Goal: Task Accomplishment & Management: Use online tool/utility

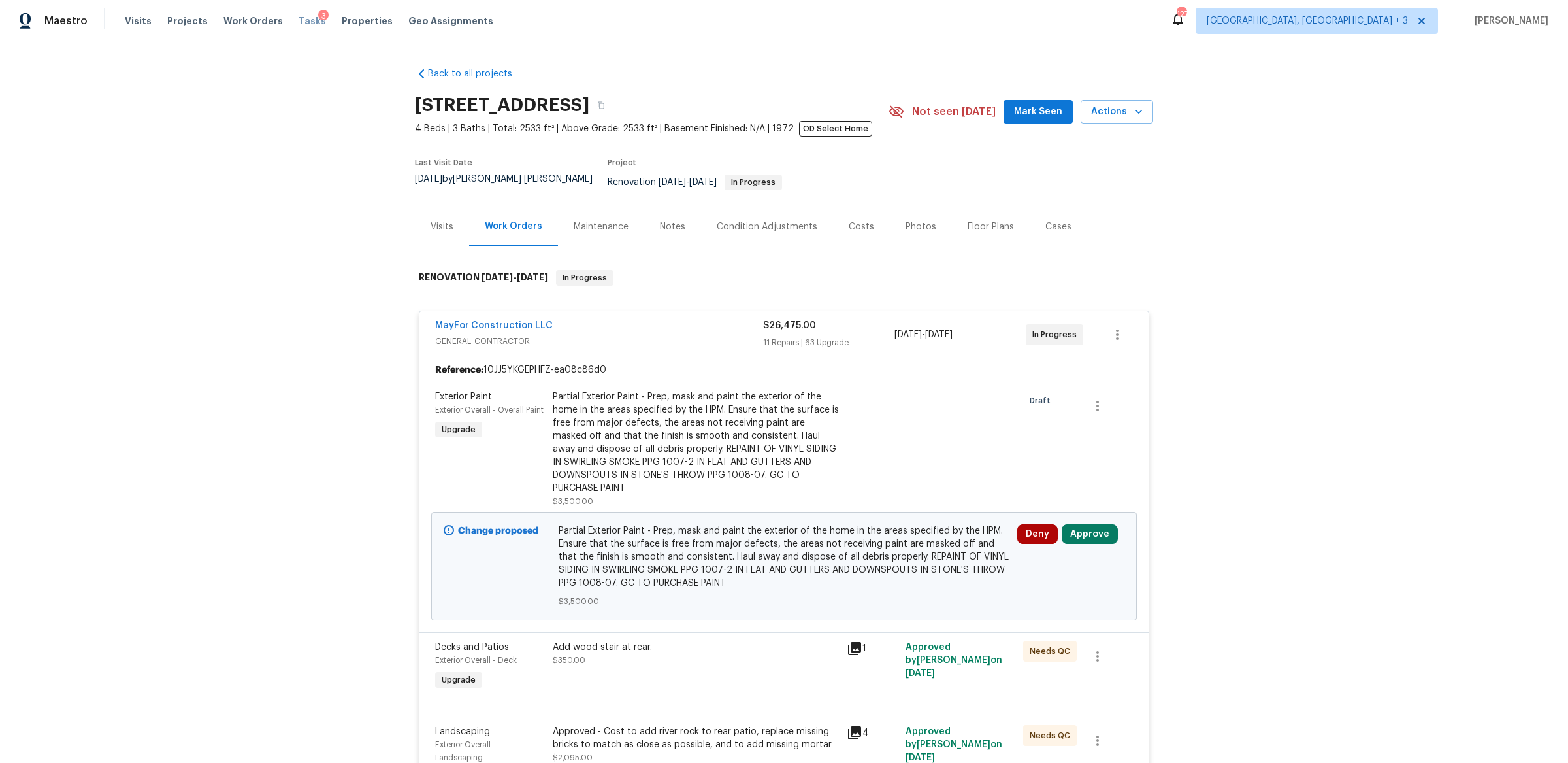
click at [299, 21] on span "Tasks" at bounding box center [312, 20] width 27 height 9
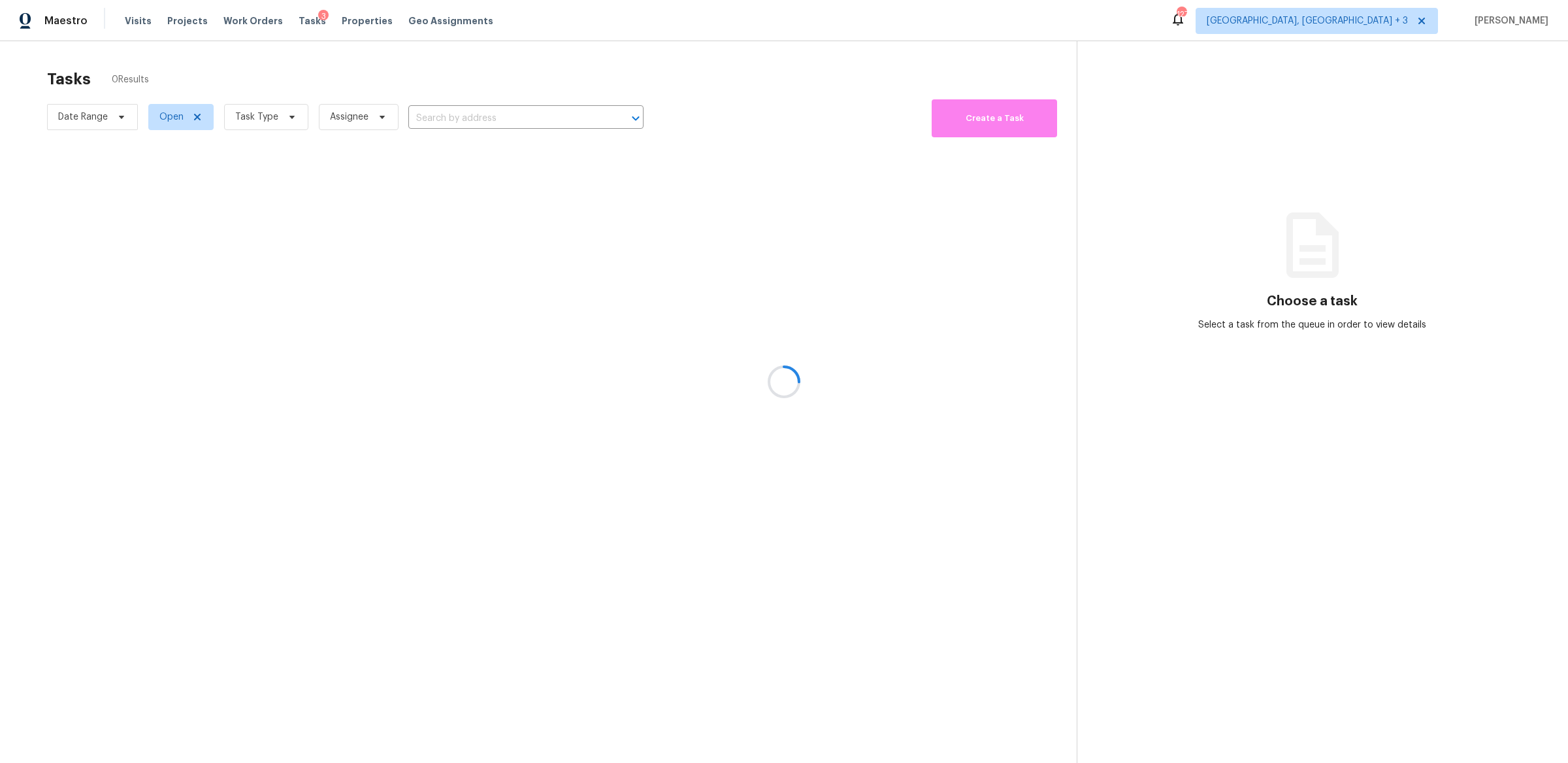
click at [258, 116] on div at bounding box center [784, 382] width 1568 height 763
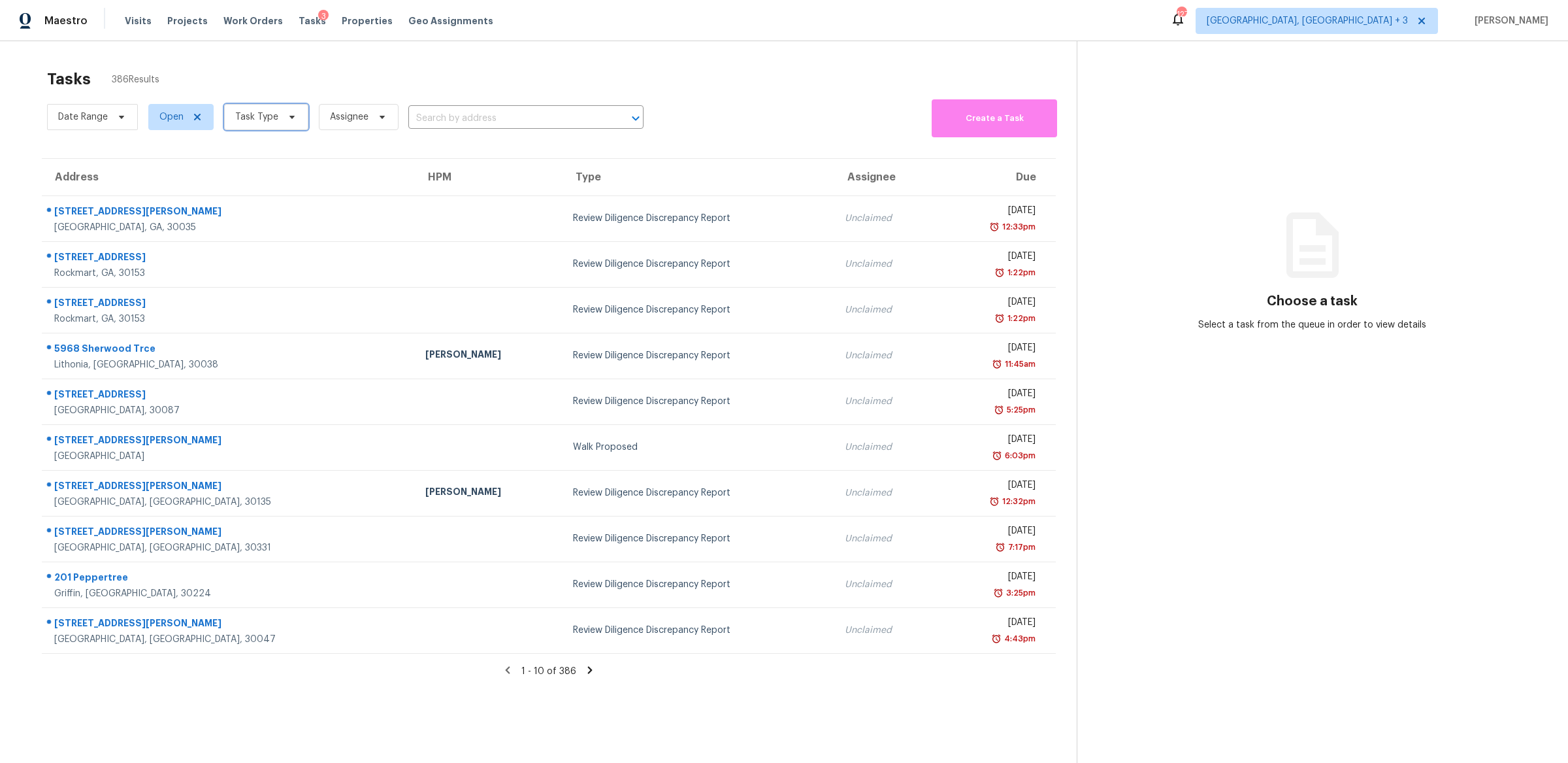
click at [258, 116] on span "Task Type" at bounding box center [257, 116] width 44 height 13
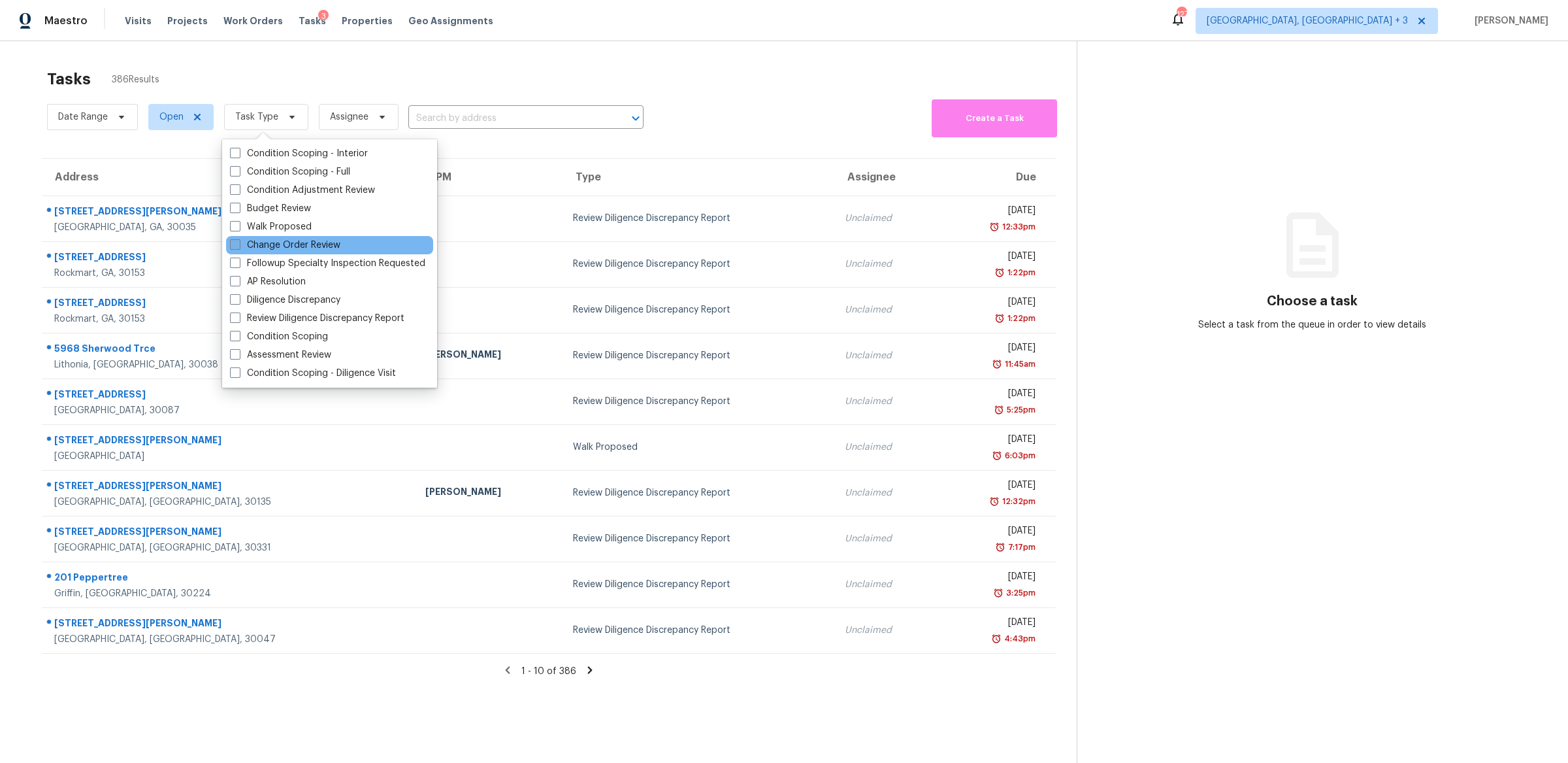
click at [235, 246] on span at bounding box center [235, 244] width 10 height 10
click at [235, 246] on input "Change Order Review" at bounding box center [235, 243] width 9 height 9
checkbox input "true"
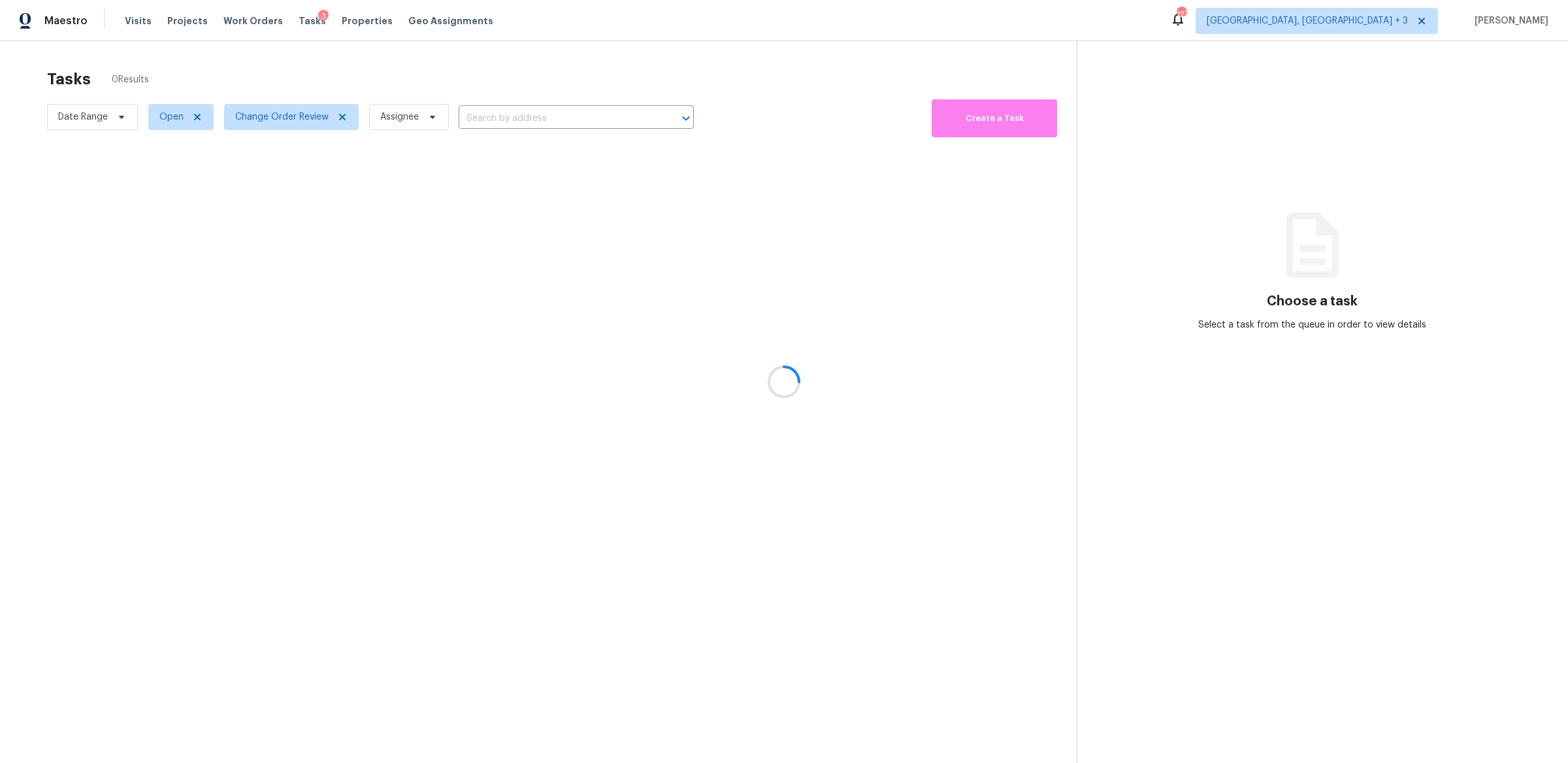
click at [502, 143] on div at bounding box center [784, 382] width 1568 height 763
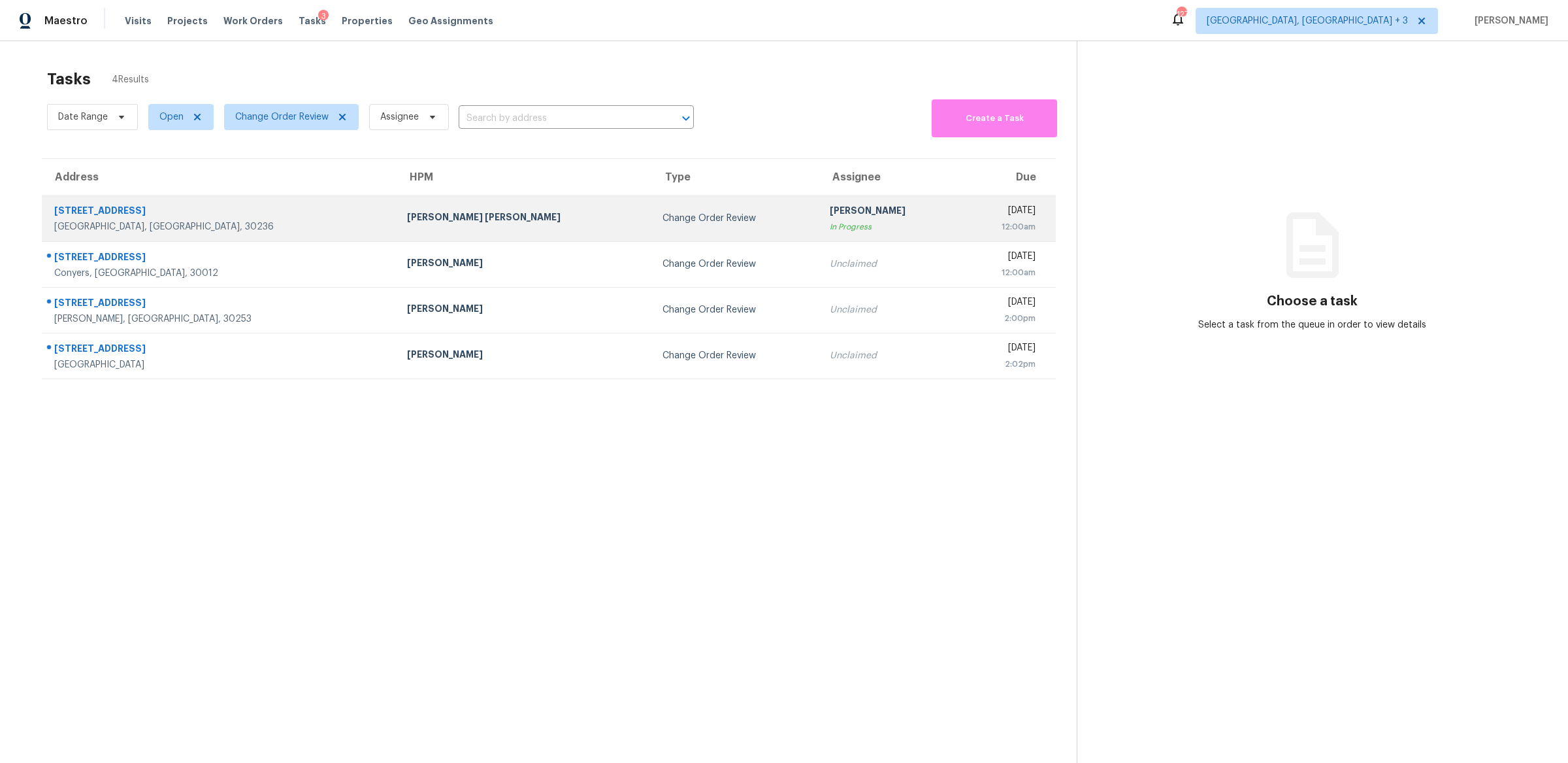
click at [940, 232] on div "12:00am" at bounding box center [1003, 226] width 64 height 13
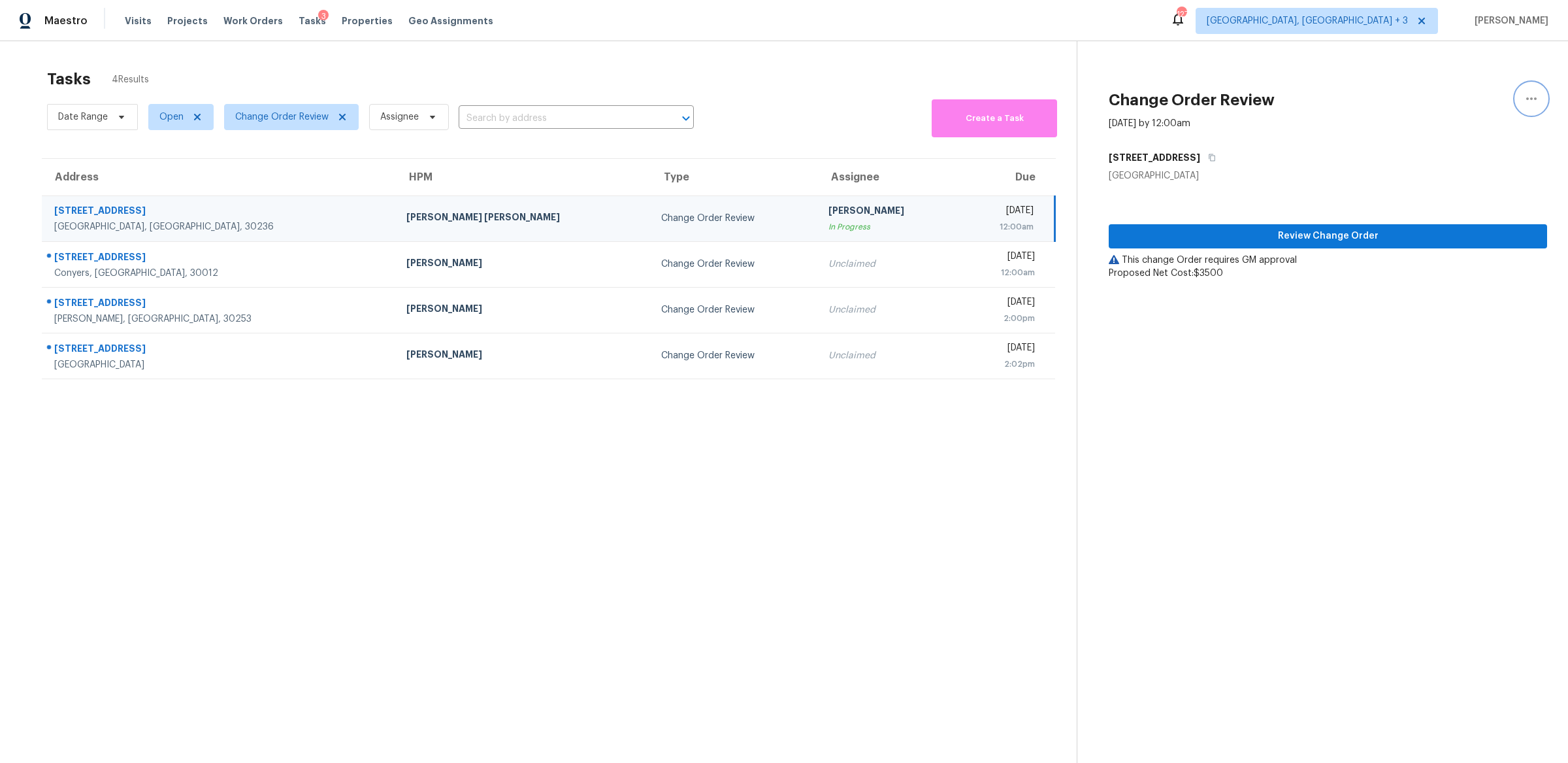
click at [940, 99] on icon "button" at bounding box center [1531, 98] width 15 height 15
click at [940, 103] on div "Unclaim this task" at bounding box center [1456, 101] width 102 height 13
click at [847, 89] on div "Tasks 4 Results" at bounding box center [561, 79] width 1030 height 34
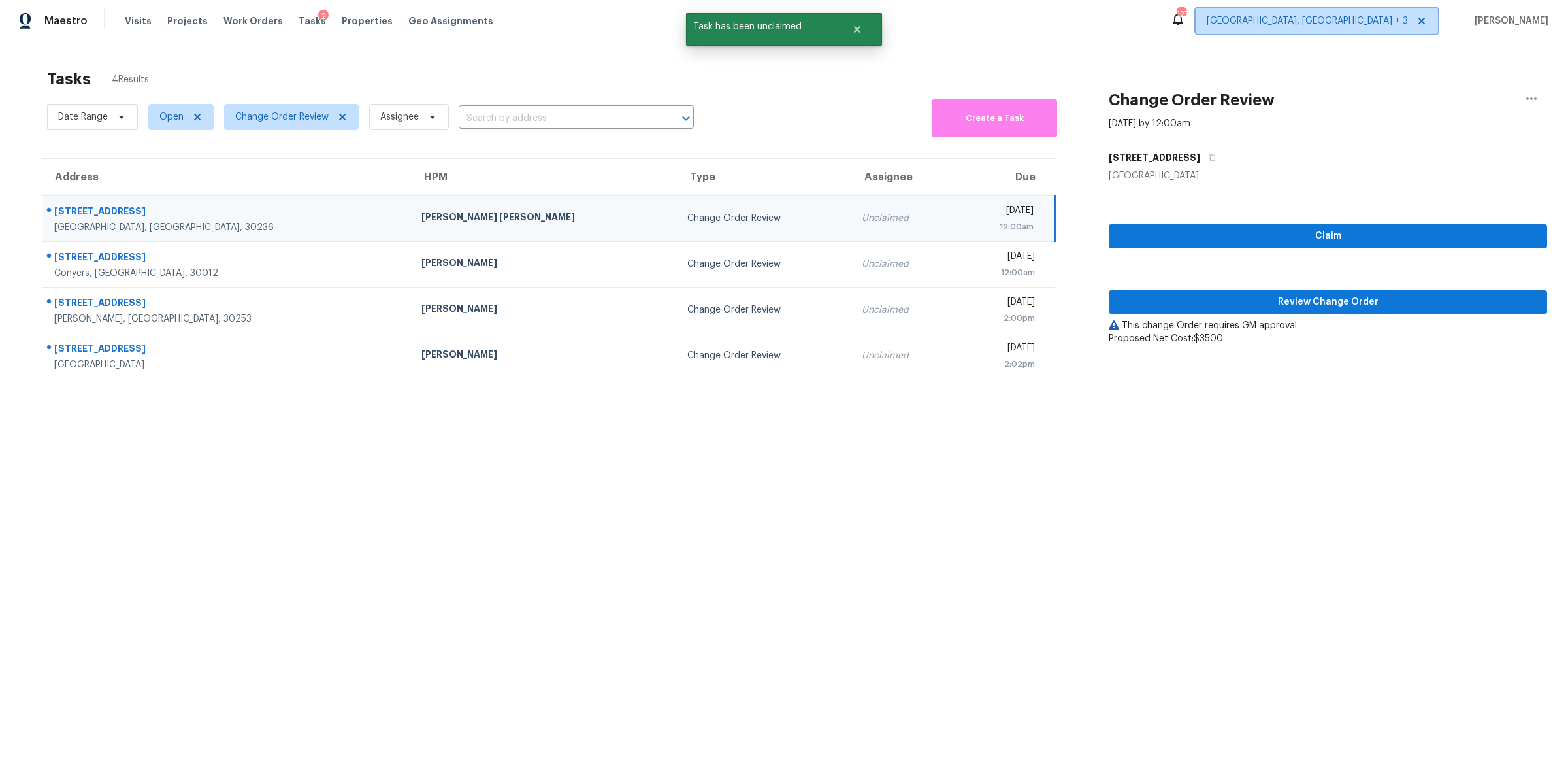
click at [940, 30] on span "Detroit, MI + 3" at bounding box center [1316, 20] width 242 height 26
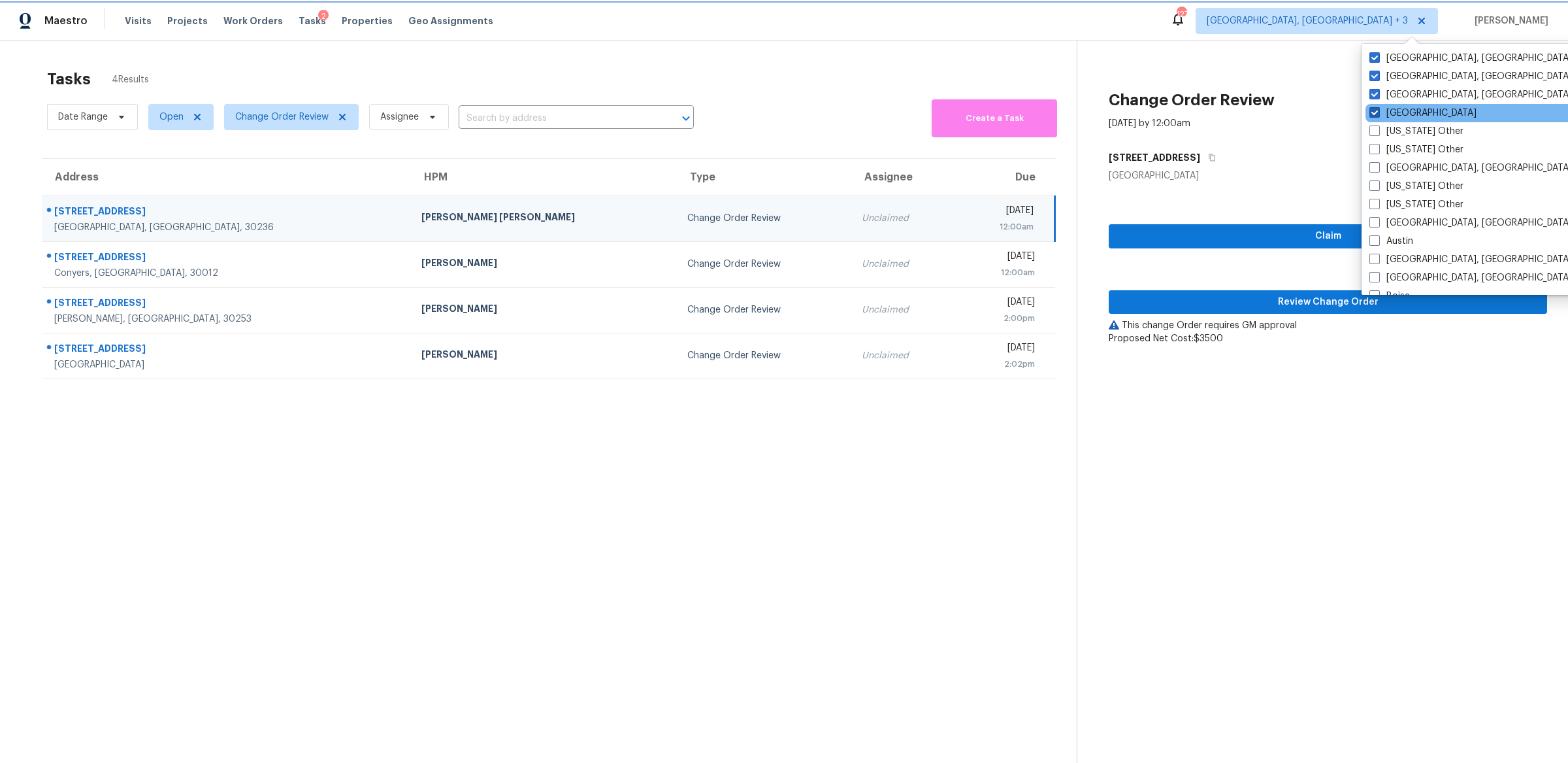
click at [940, 110] on span at bounding box center [1374, 113] width 10 height 10
click at [940, 110] on input "Atlanta" at bounding box center [1373, 111] width 9 height 9
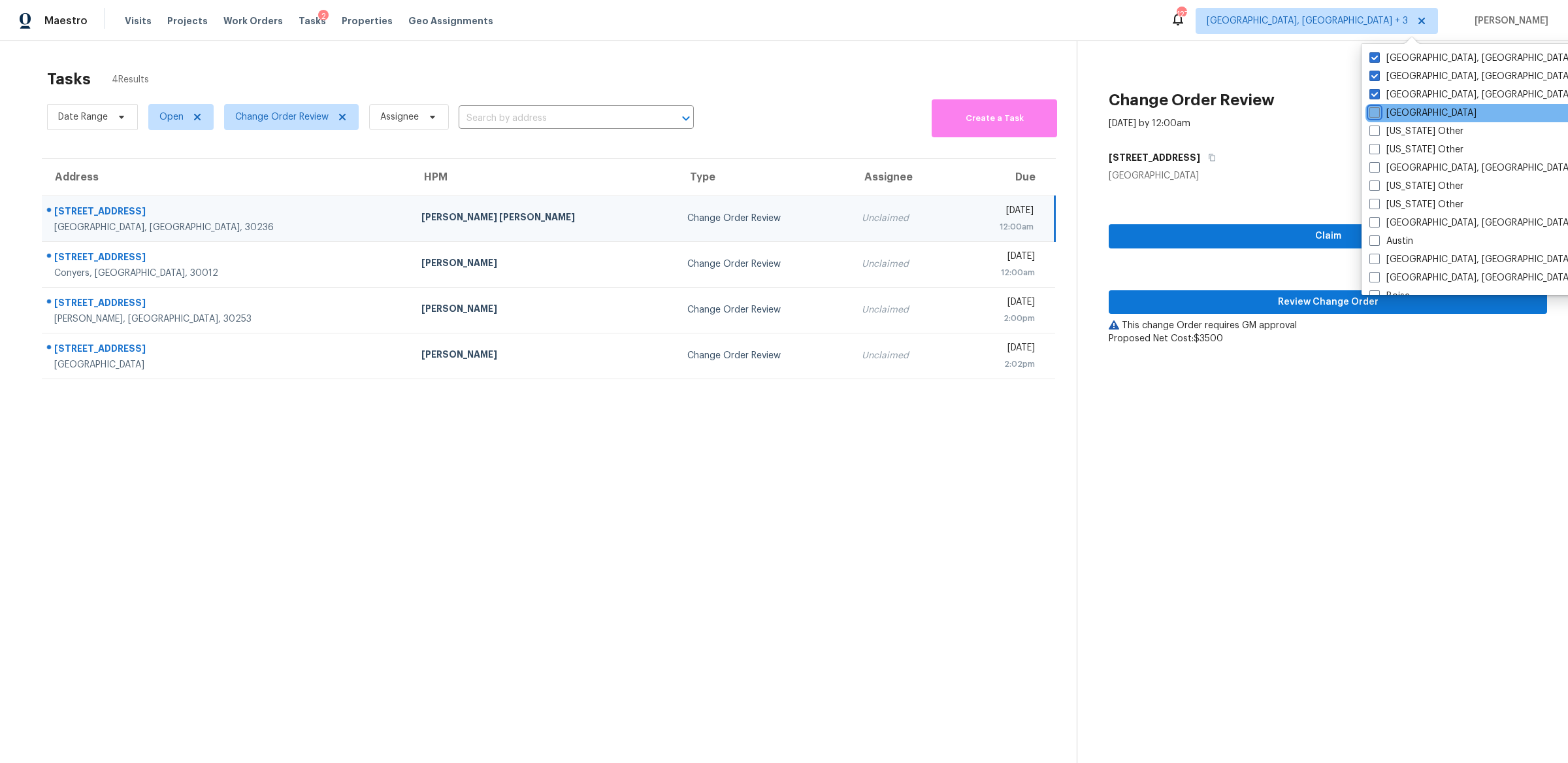
checkbox input "false"
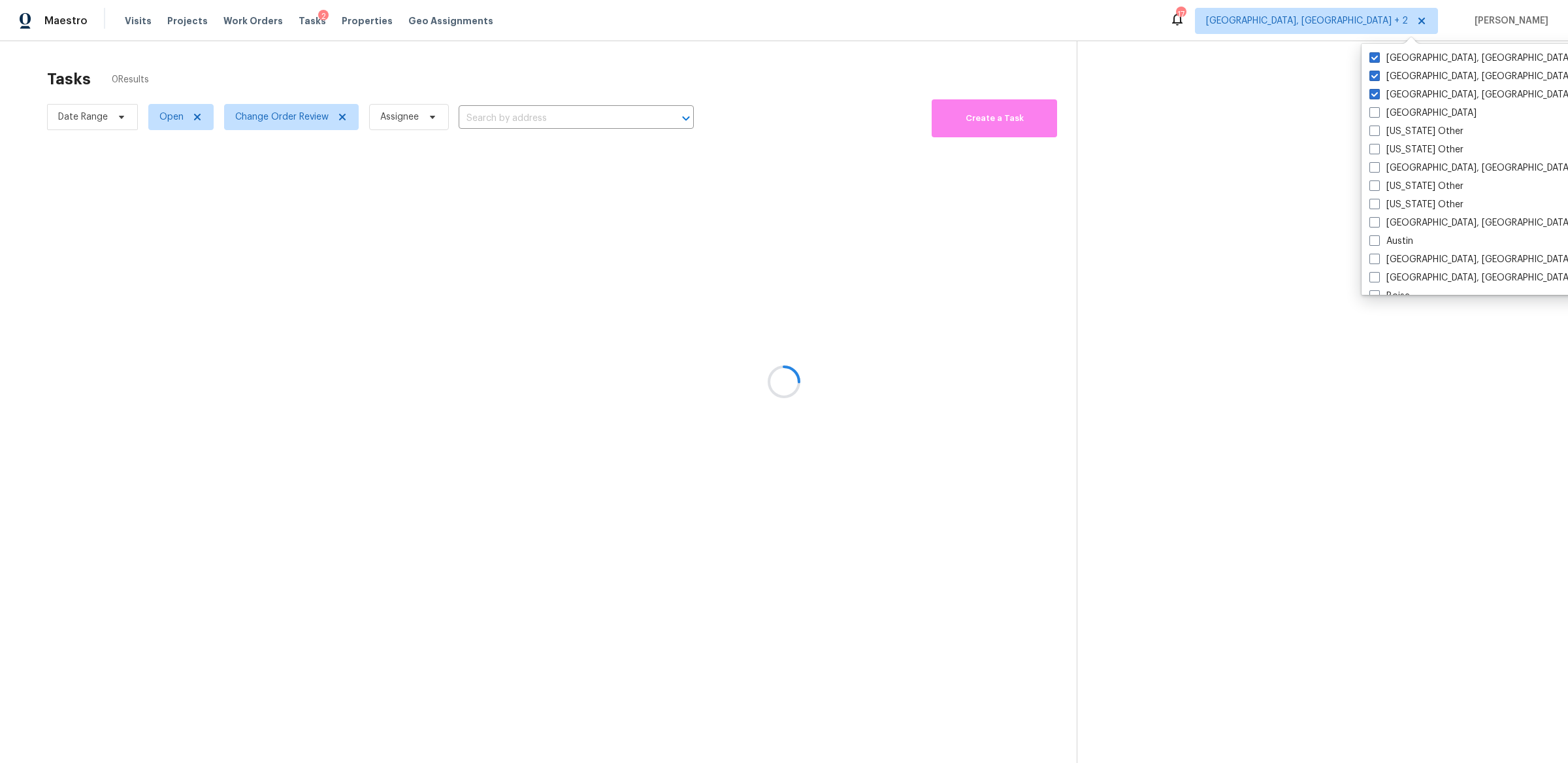
click at [940, 55] on div at bounding box center [784, 382] width 1568 height 763
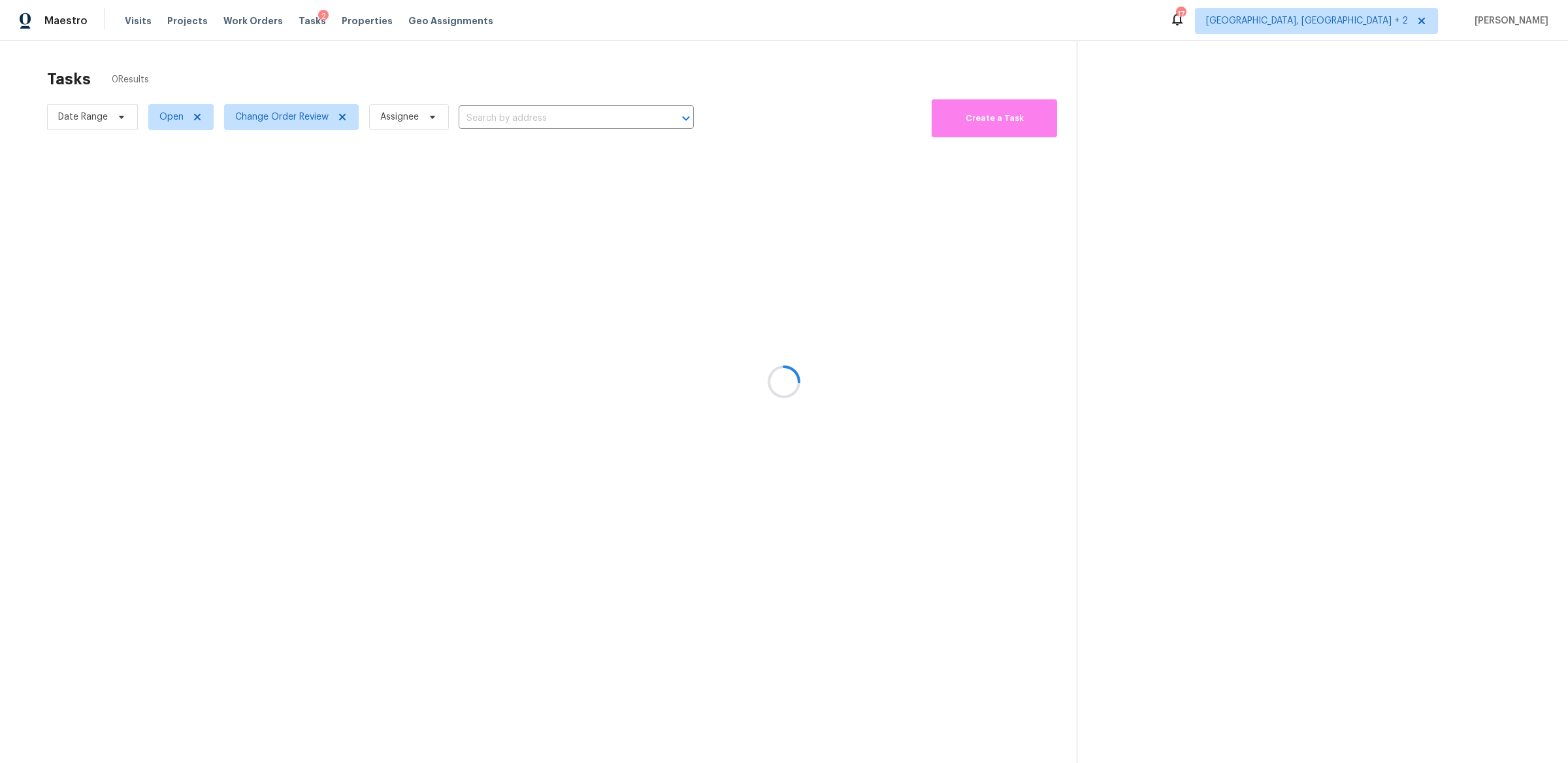
click at [317, 116] on div at bounding box center [784, 382] width 1568 height 763
click at [317, 116] on span "Change Order Review" at bounding box center [282, 116] width 94 height 13
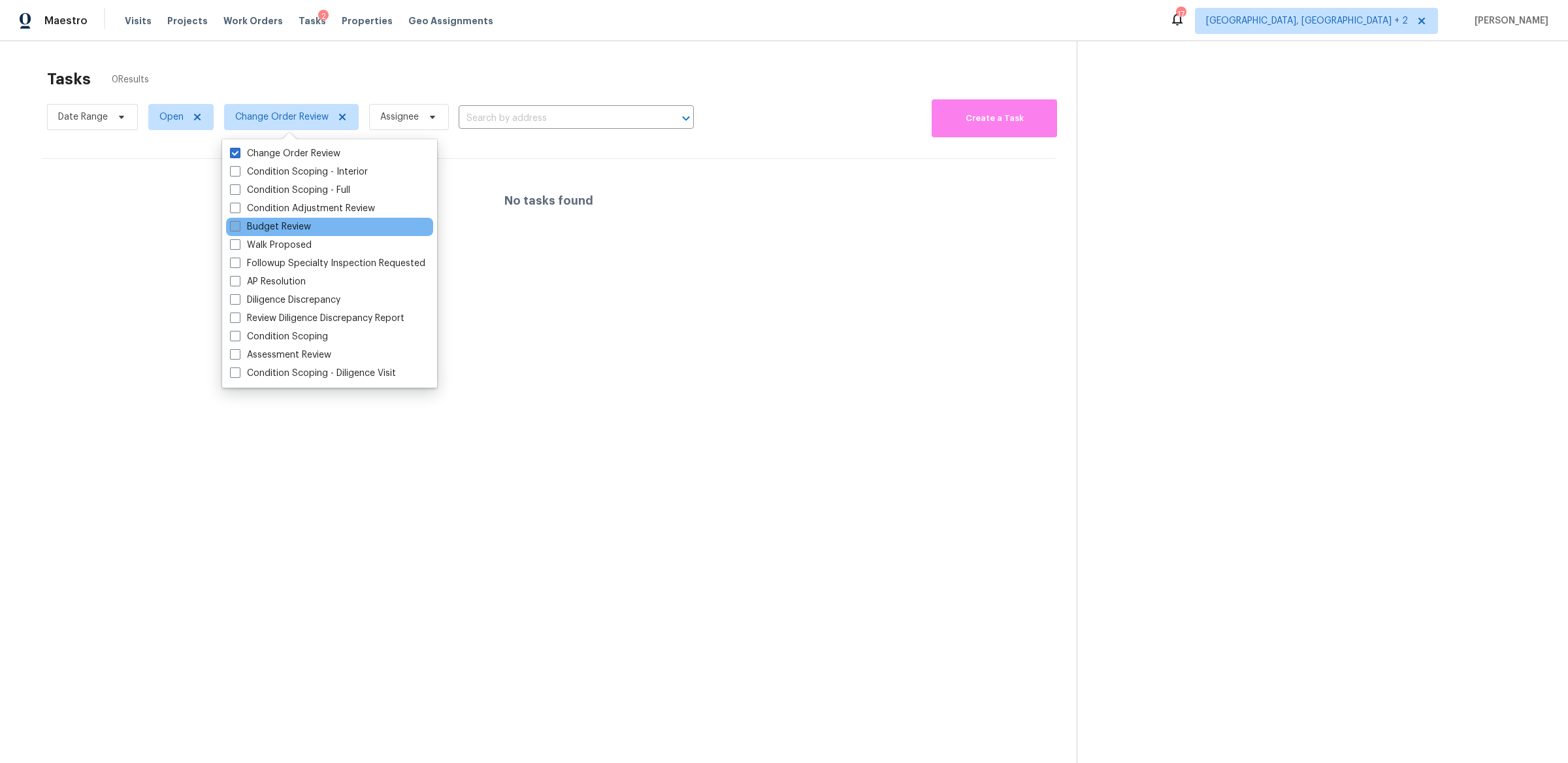
click at [237, 224] on span at bounding box center [235, 226] width 10 height 10
click at [237, 224] on input "Budget Review" at bounding box center [235, 224] width 9 height 9
checkbox input "true"
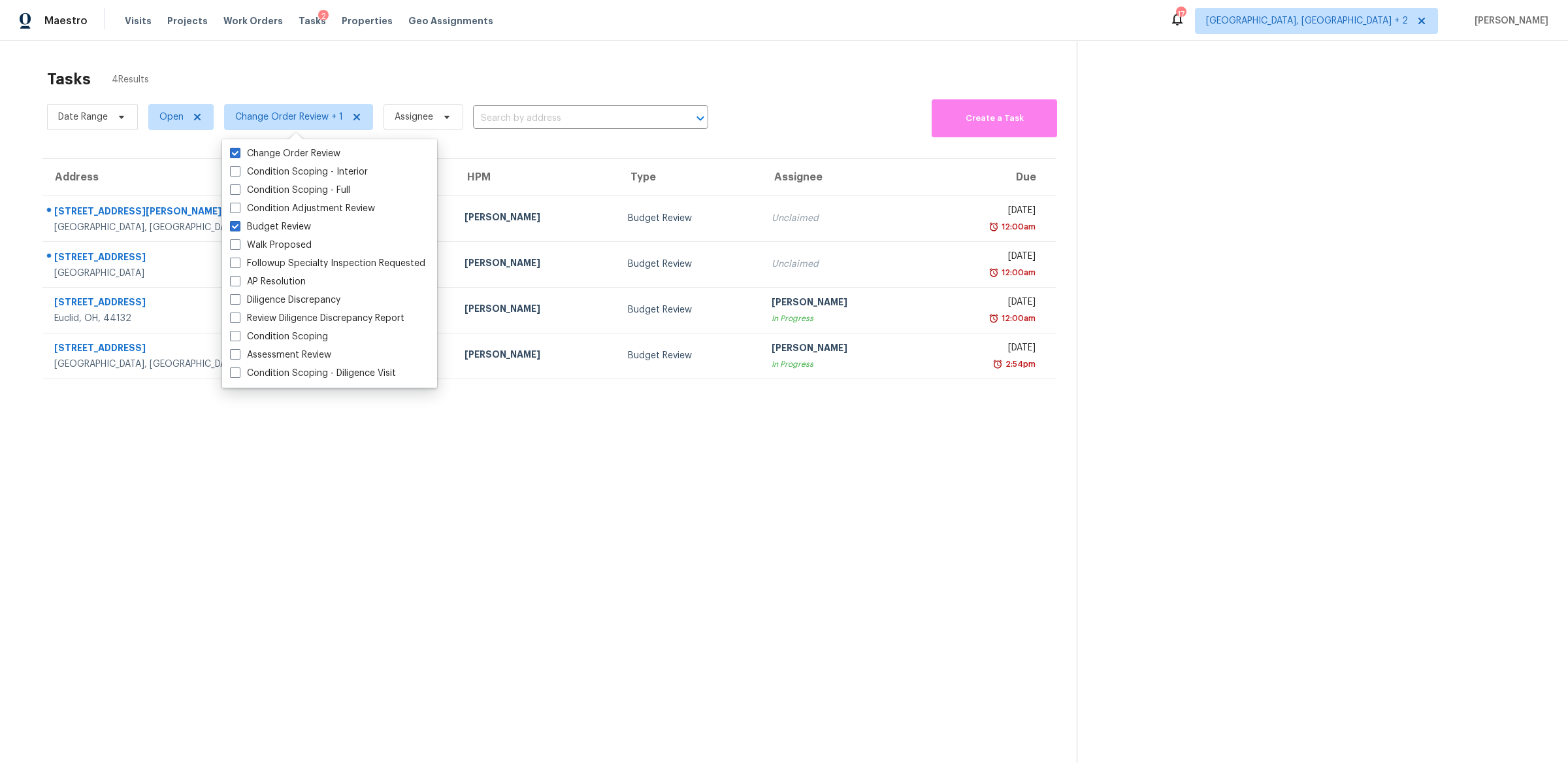
click at [14, 214] on div "Tasks 4 Results Date Range Open Change Order Review + 1 Assignee ​ Create a Tas…" at bounding box center [784, 422] width 1568 height 763
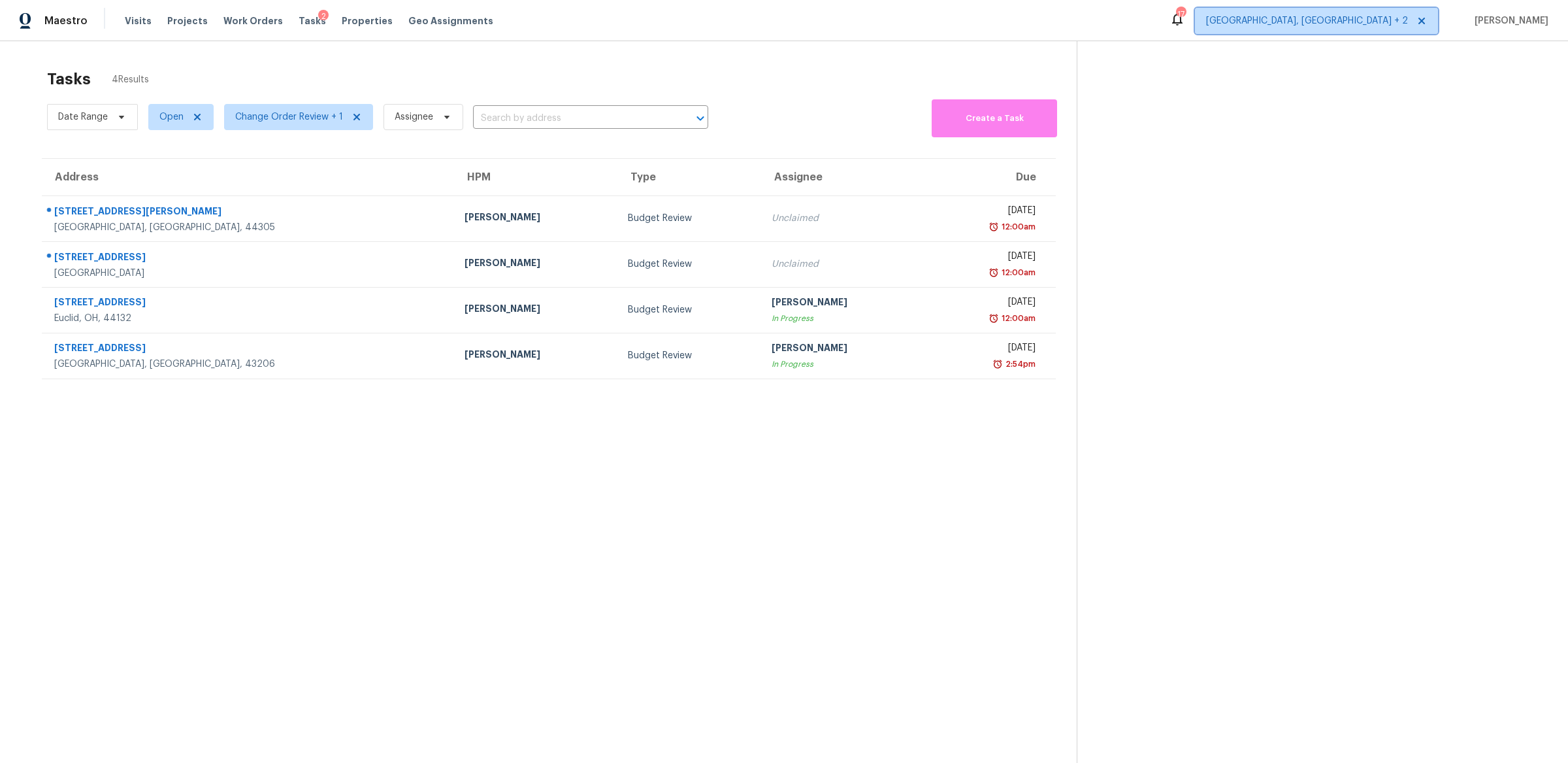
click at [940, 20] on span "Detroit, MI + 2" at bounding box center [1307, 20] width 202 height 13
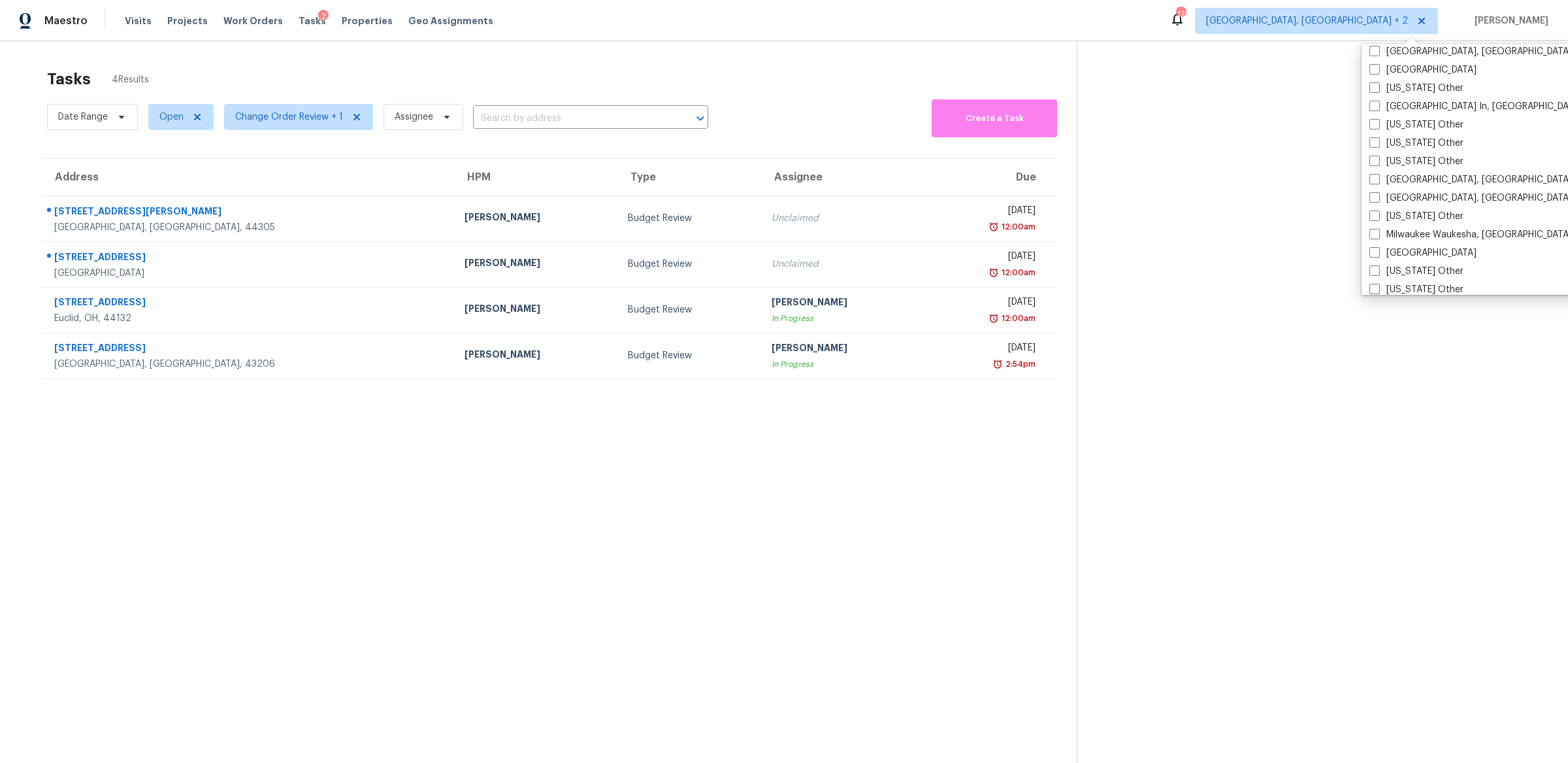
scroll to position [923, 0]
click at [940, 253] on span at bounding box center [1374, 250] width 10 height 10
click at [940, 253] on input "Minneapolis" at bounding box center [1373, 248] width 9 height 9
checkbox input "true"
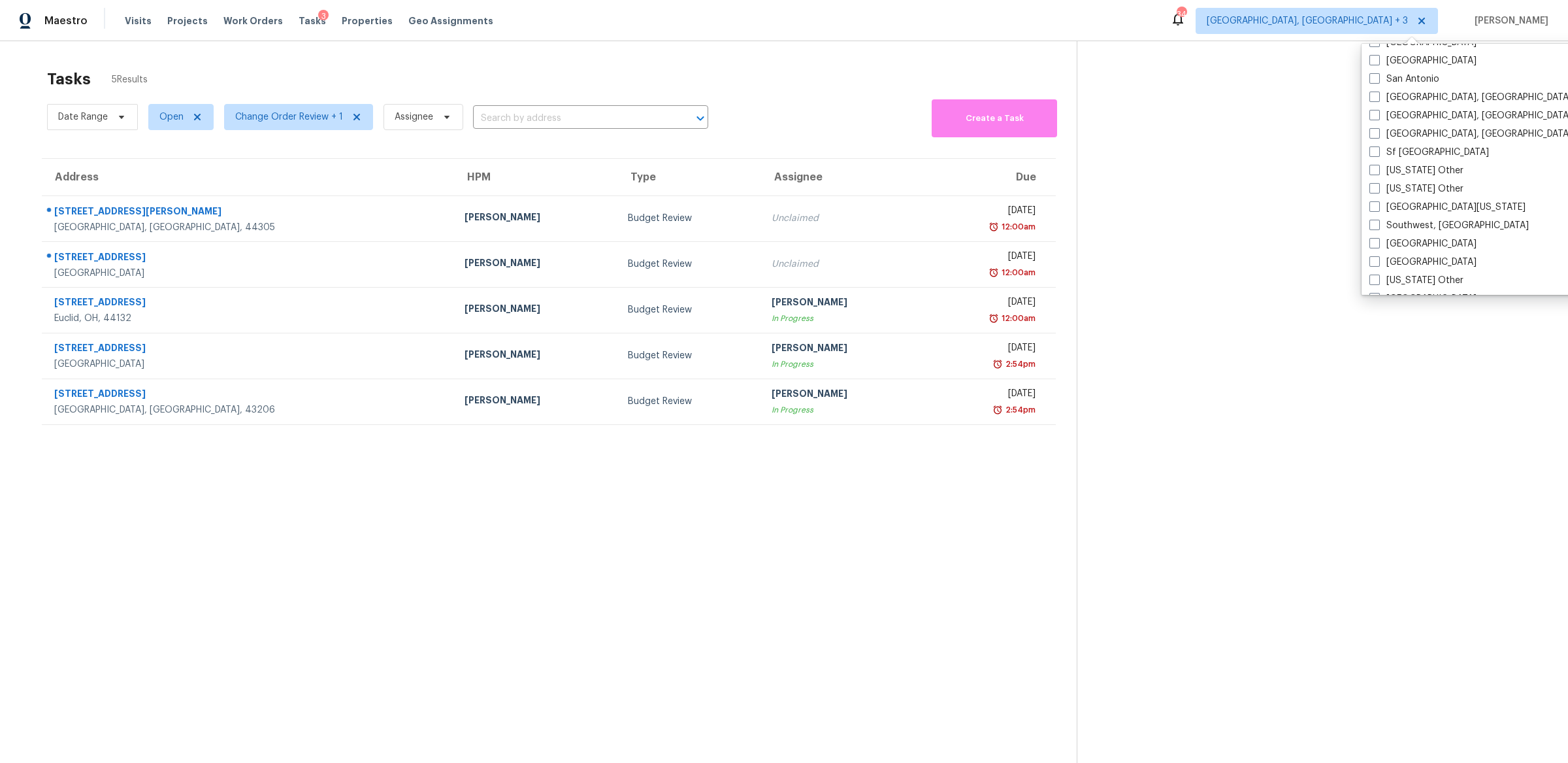
scroll to position [1737, 0]
click at [940, 240] on span at bounding box center [1374, 242] width 10 height 10
click at [940, 240] on input "St Louis" at bounding box center [1373, 241] width 9 height 9
checkbox input "true"
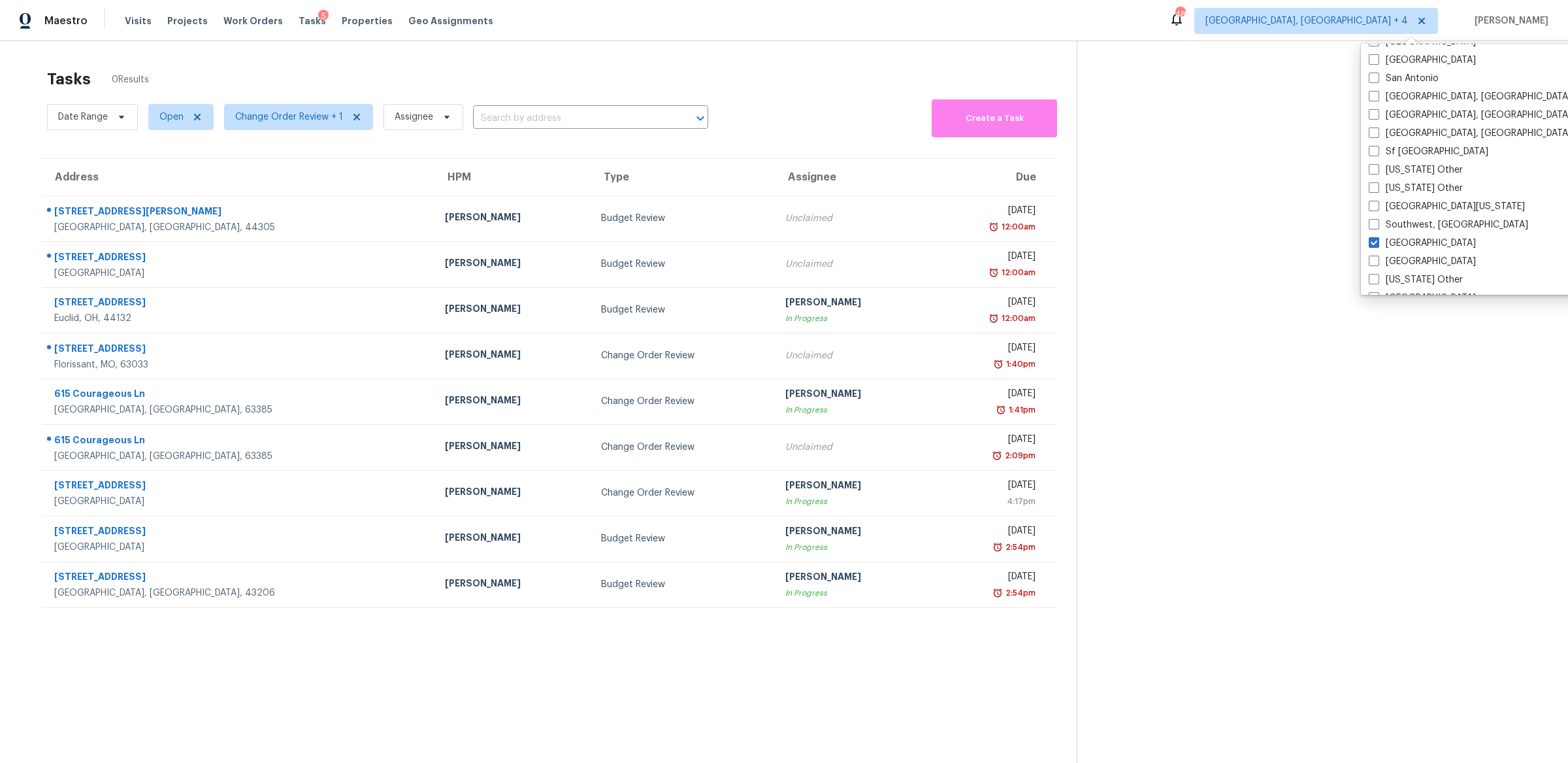
click at [411, 492] on section "Tasks 0 Results Date Range Open Change Order Review + 1 Assignee ​ Create a Tas…" at bounding box center [549, 433] width 1056 height 742
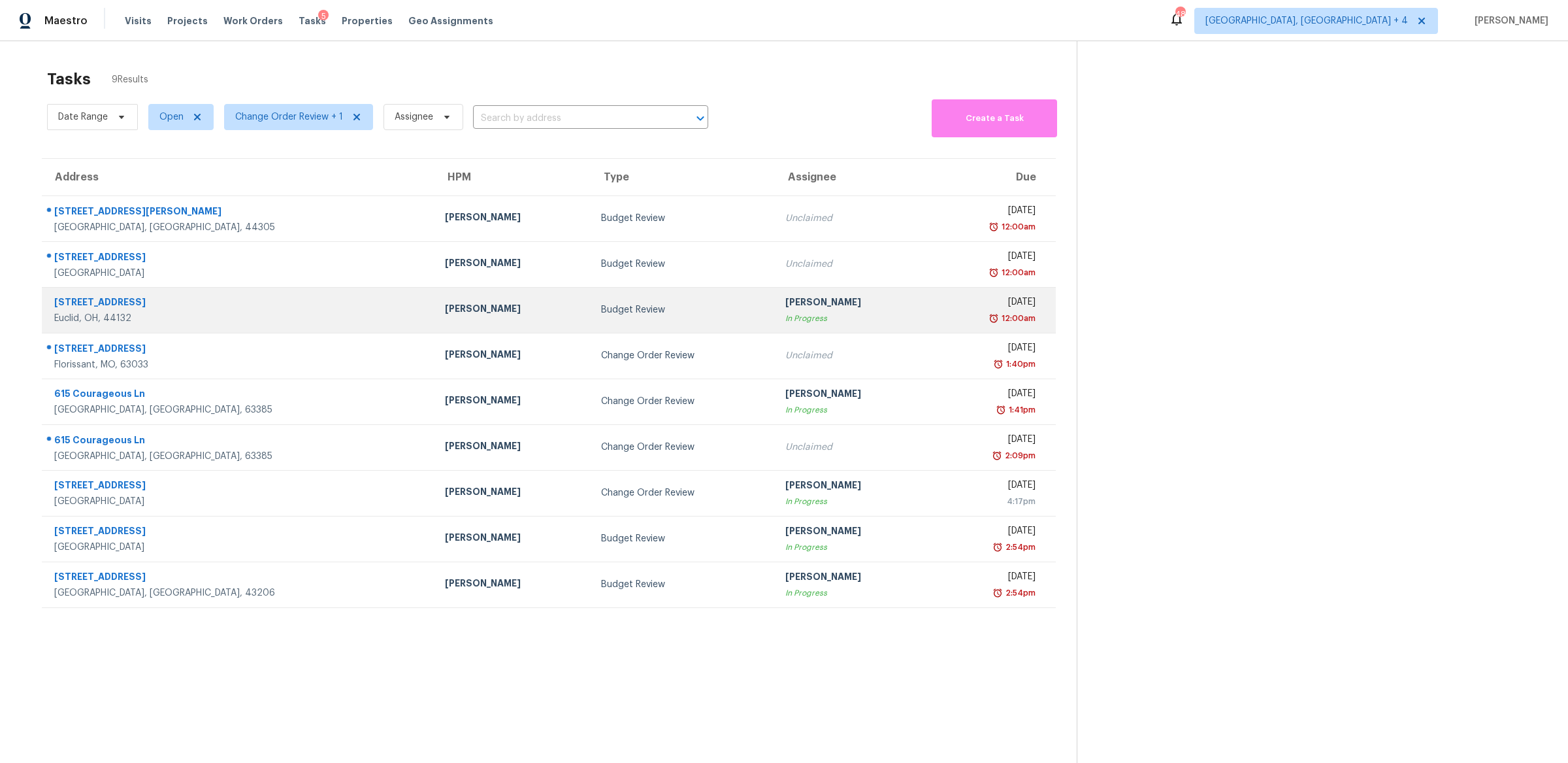
click at [645, 316] on td "Budget Review" at bounding box center [682, 310] width 184 height 46
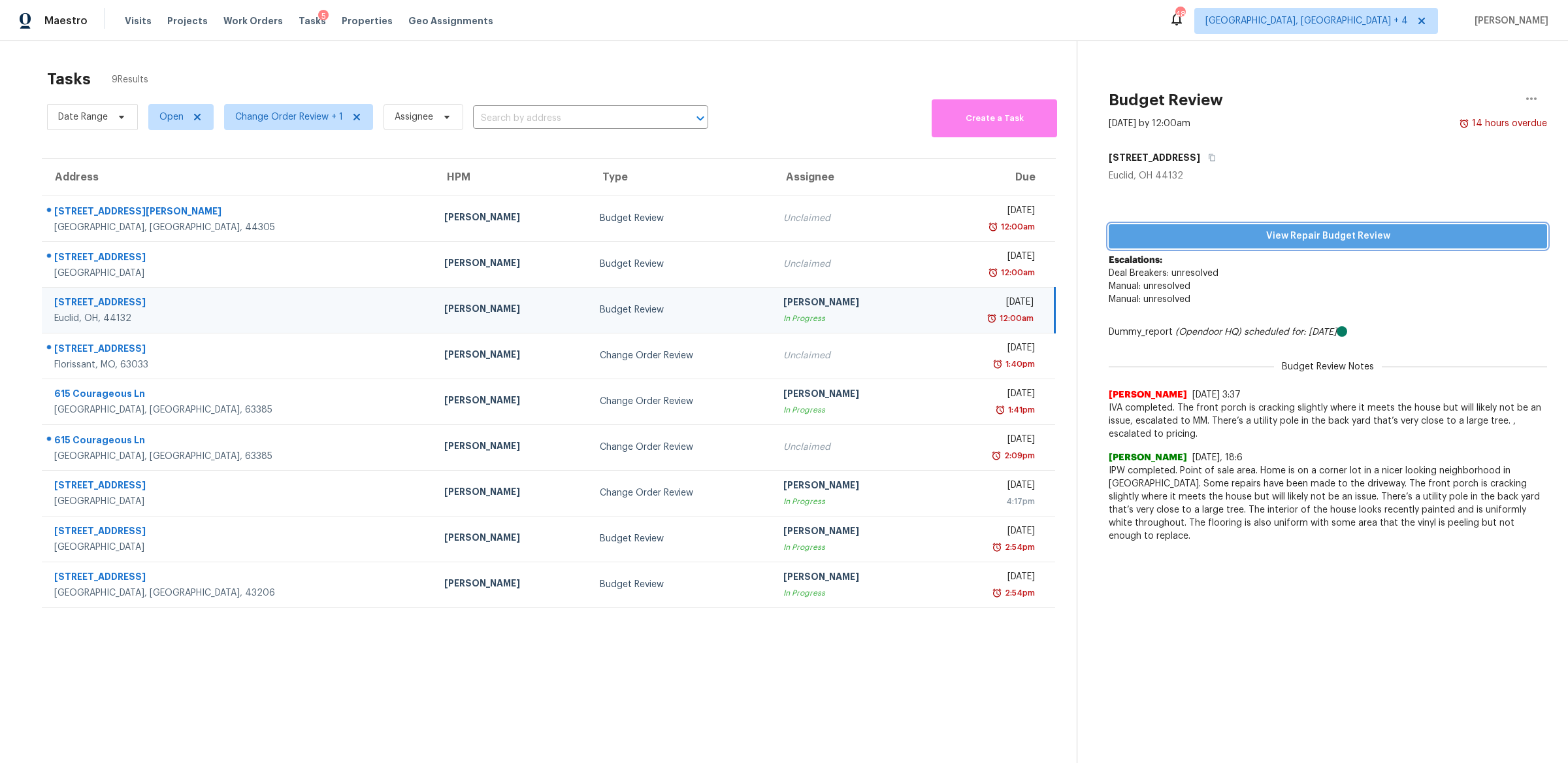
click at [940, 234] on span "View Repair Budget Review" at bounding box center [1327, 236] width 417 height 16
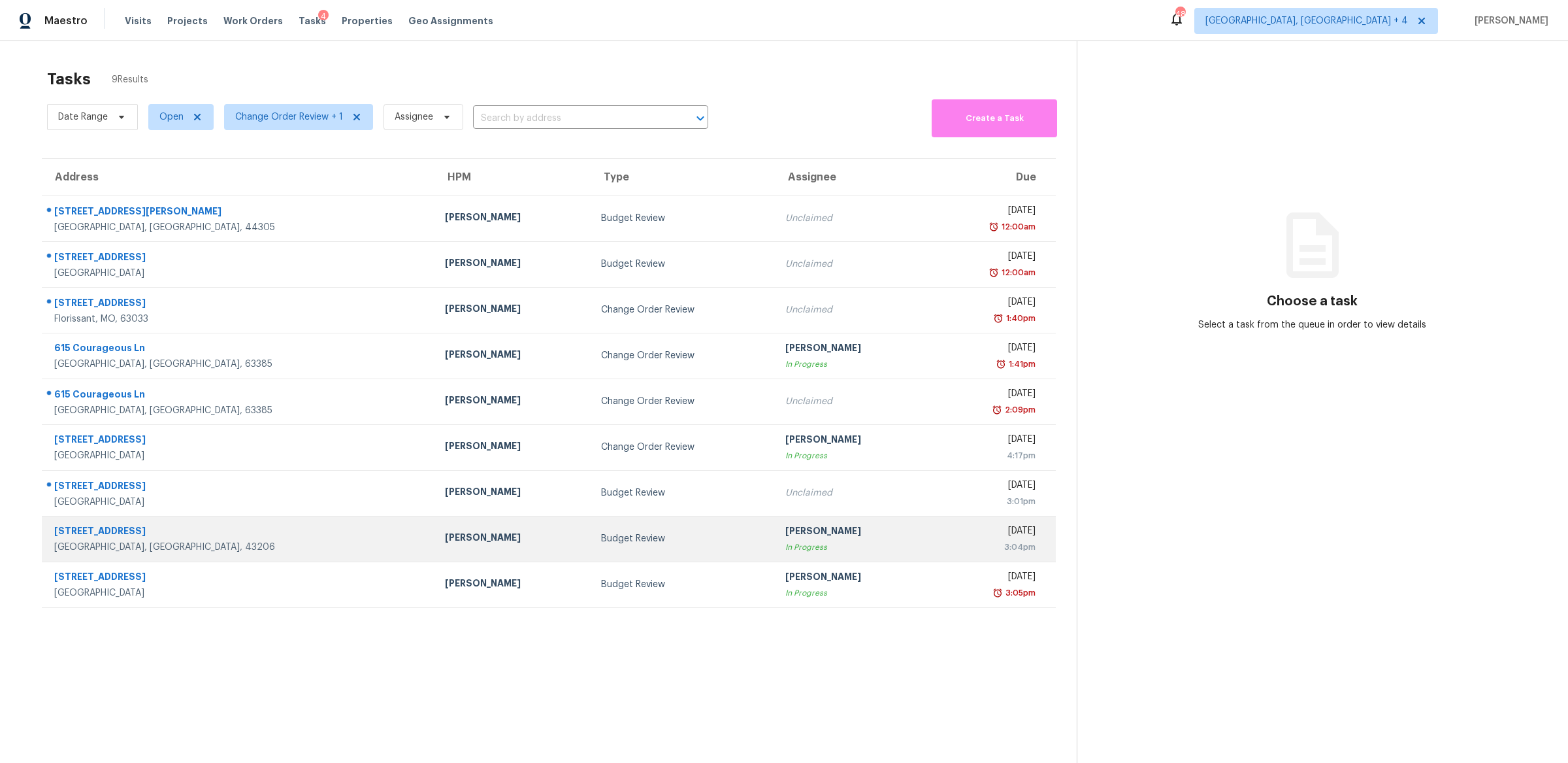
click at [816, 556] on td "[PERSON_NAME] In Progress" at bounding box center [852, 539] width 156 height 46
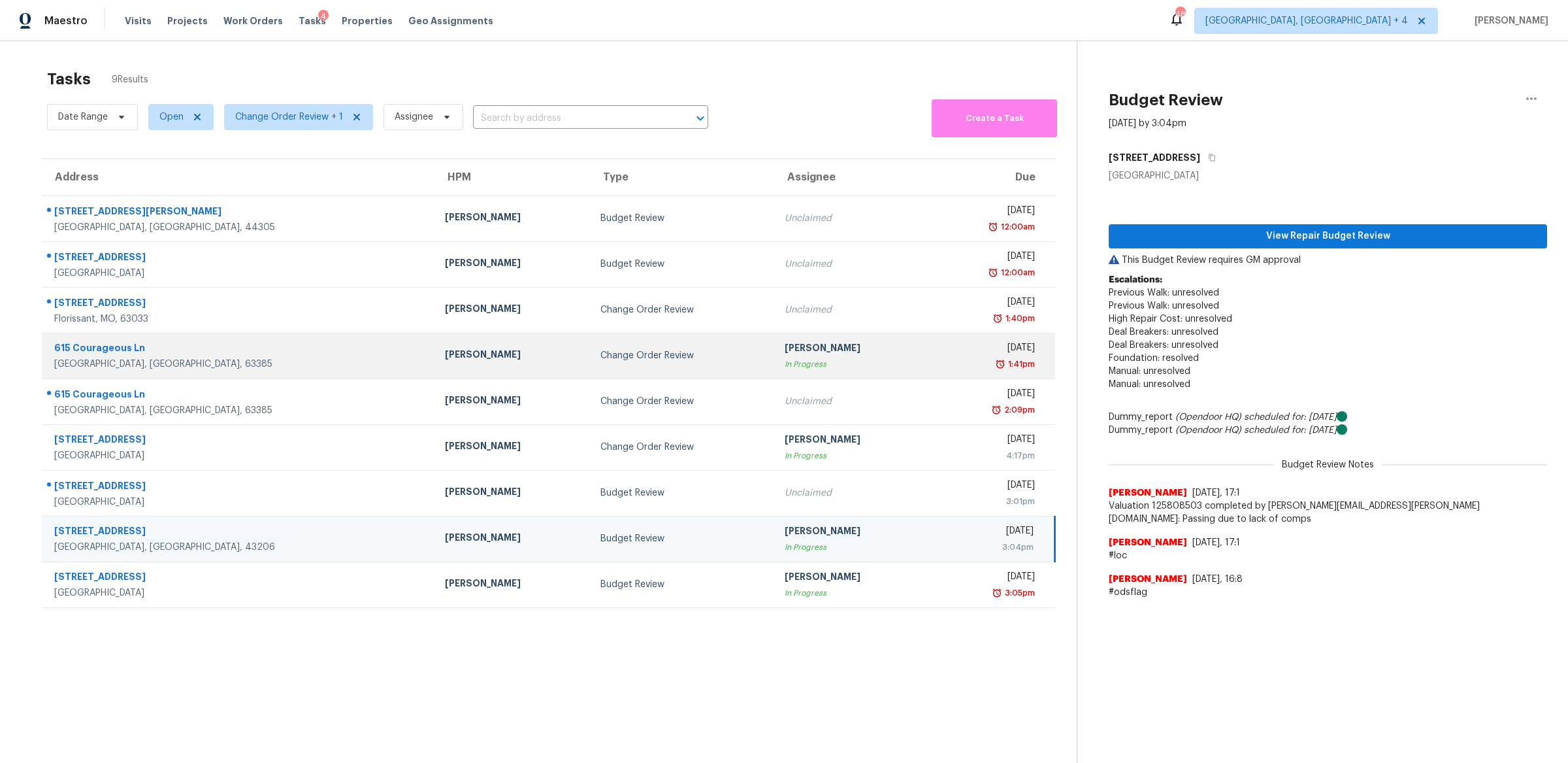
click at [811, 342] on div "[PERSON_NAME]" at bounding box center [852, 349] width 135 height 16
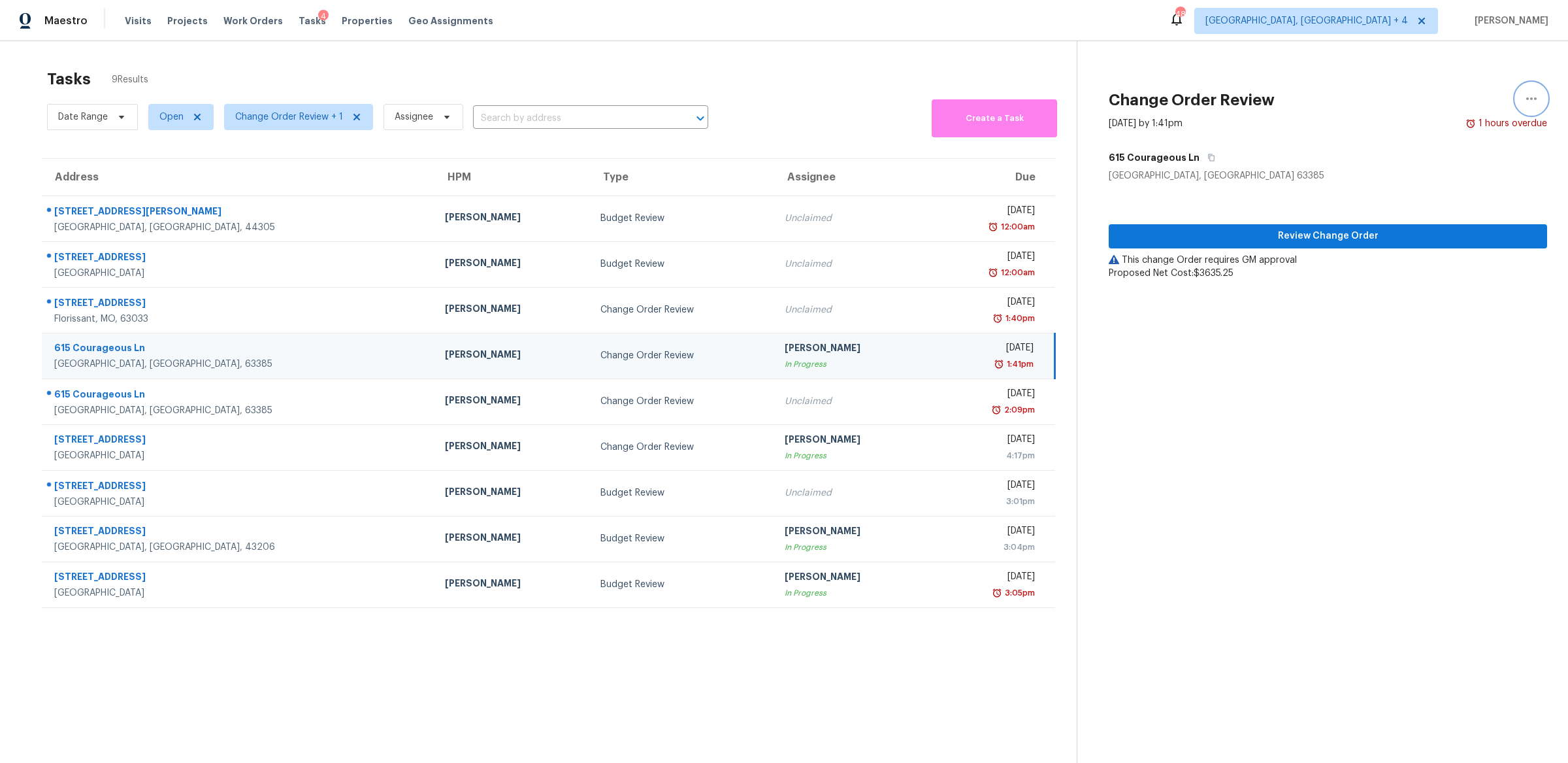
click at [1533, 101] on icon "button" at bounding box center [1531, 98] width 15 height 15
click at [1416, 99] on div "Unclaim this task" at bounding box center [1456, 101] width 102 height 13
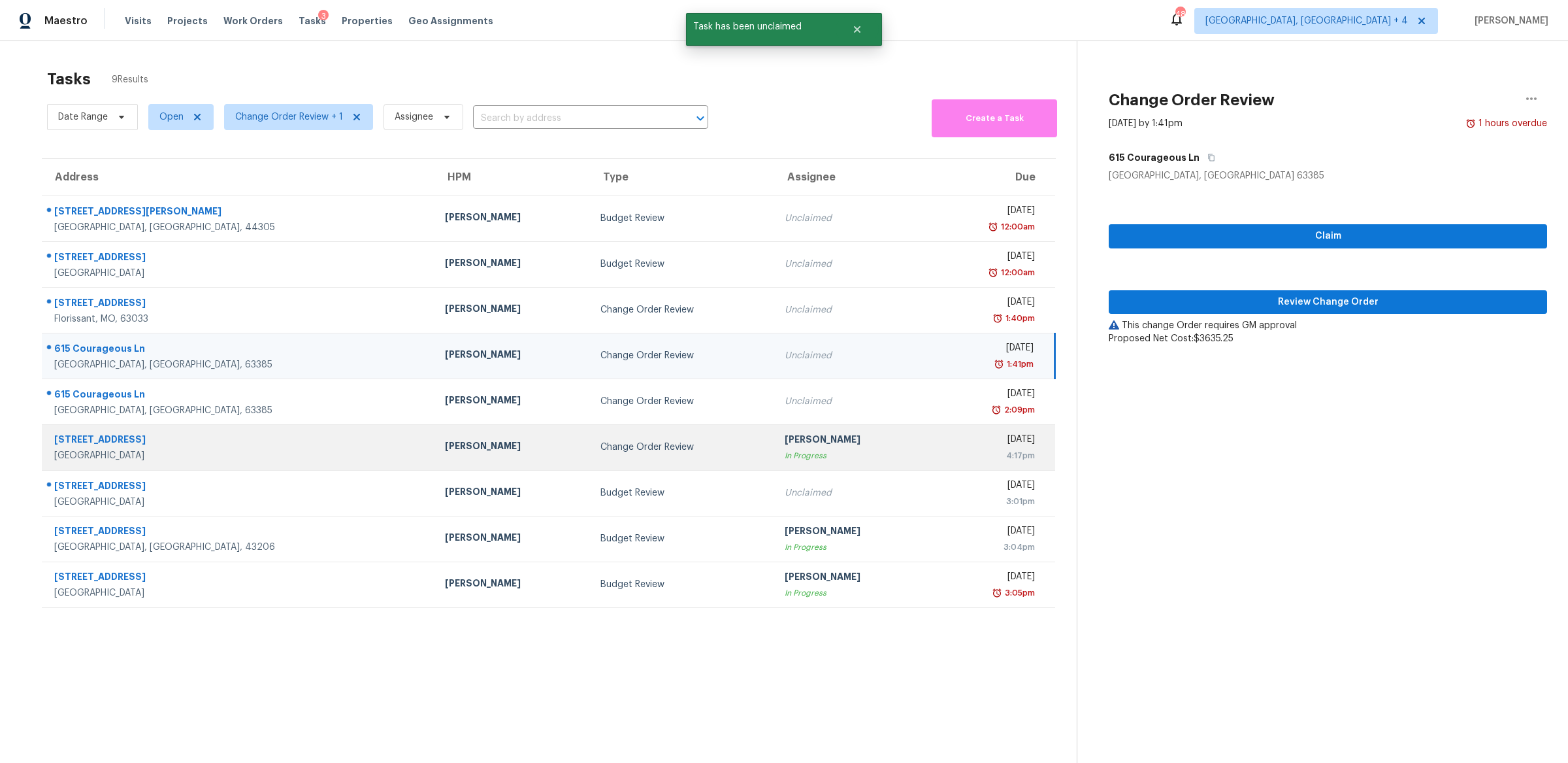
click at [816, 447] on div "[PERSON_NAME]" at bounding box center [852, 440] width 135 height 16
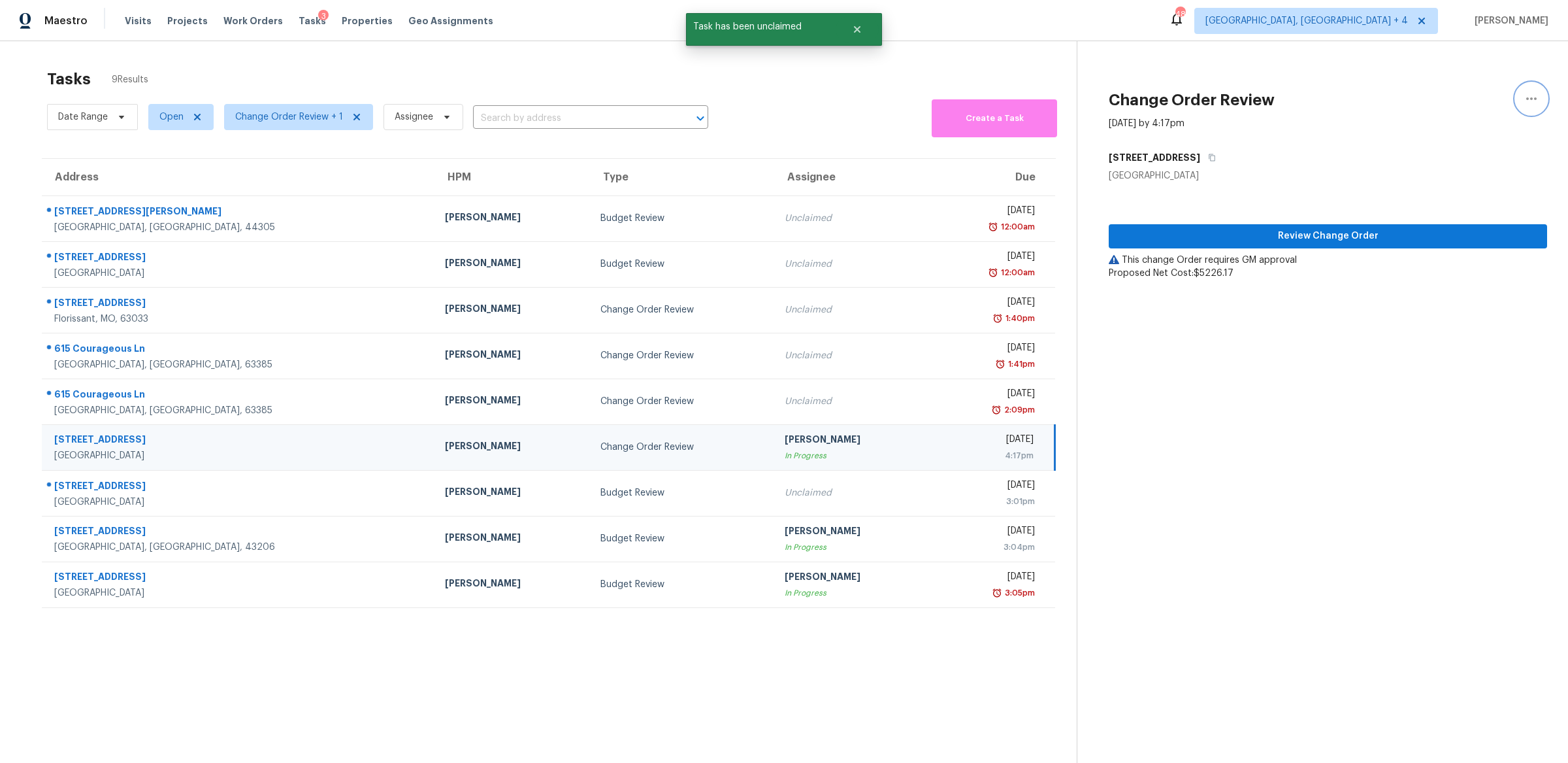
click at [1539, 96] on icon "button" at bounding box center [1531, 98] width 15 height 15
click at [1461, 102] on div "Unclaim this task" at bounding box center [1456, 101] width 102 height 13
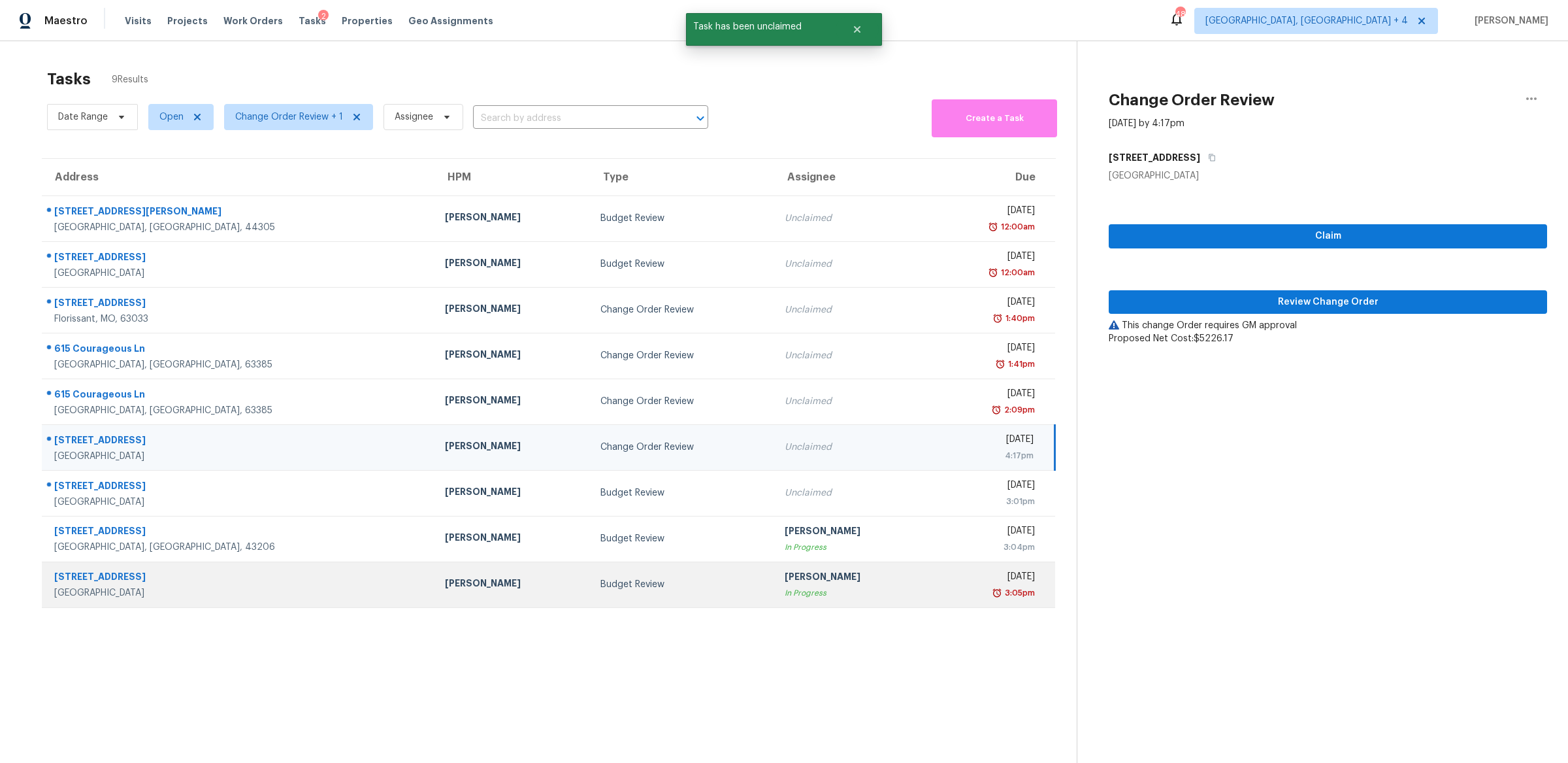
click at [787, 596] on div "In Progress" at bounding box center [852, 592] width 135 height 13
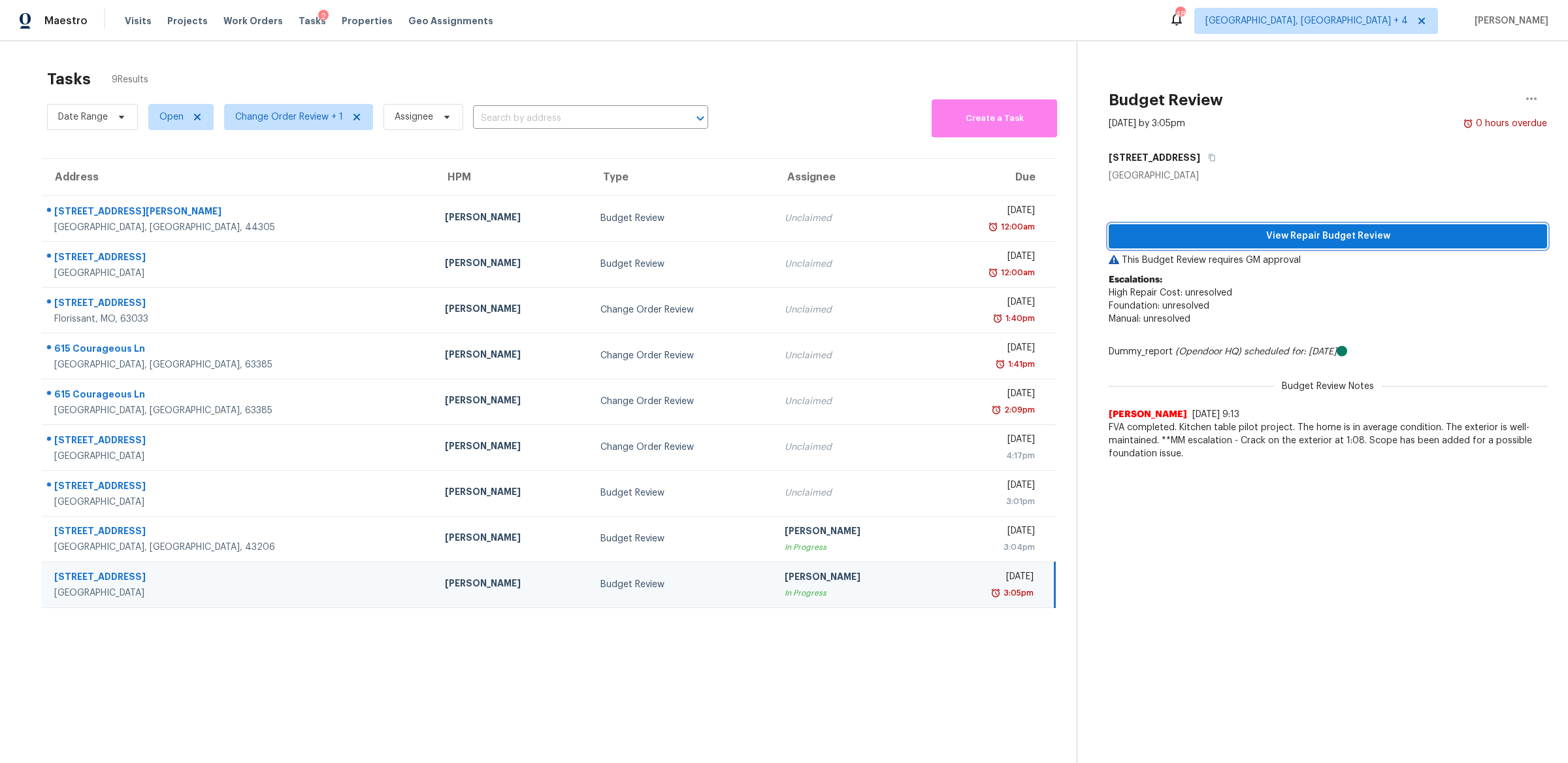
click at [1222, 239] on span "View Repair Budget Review" at bounding box center [1327, 236] width 417 height 16
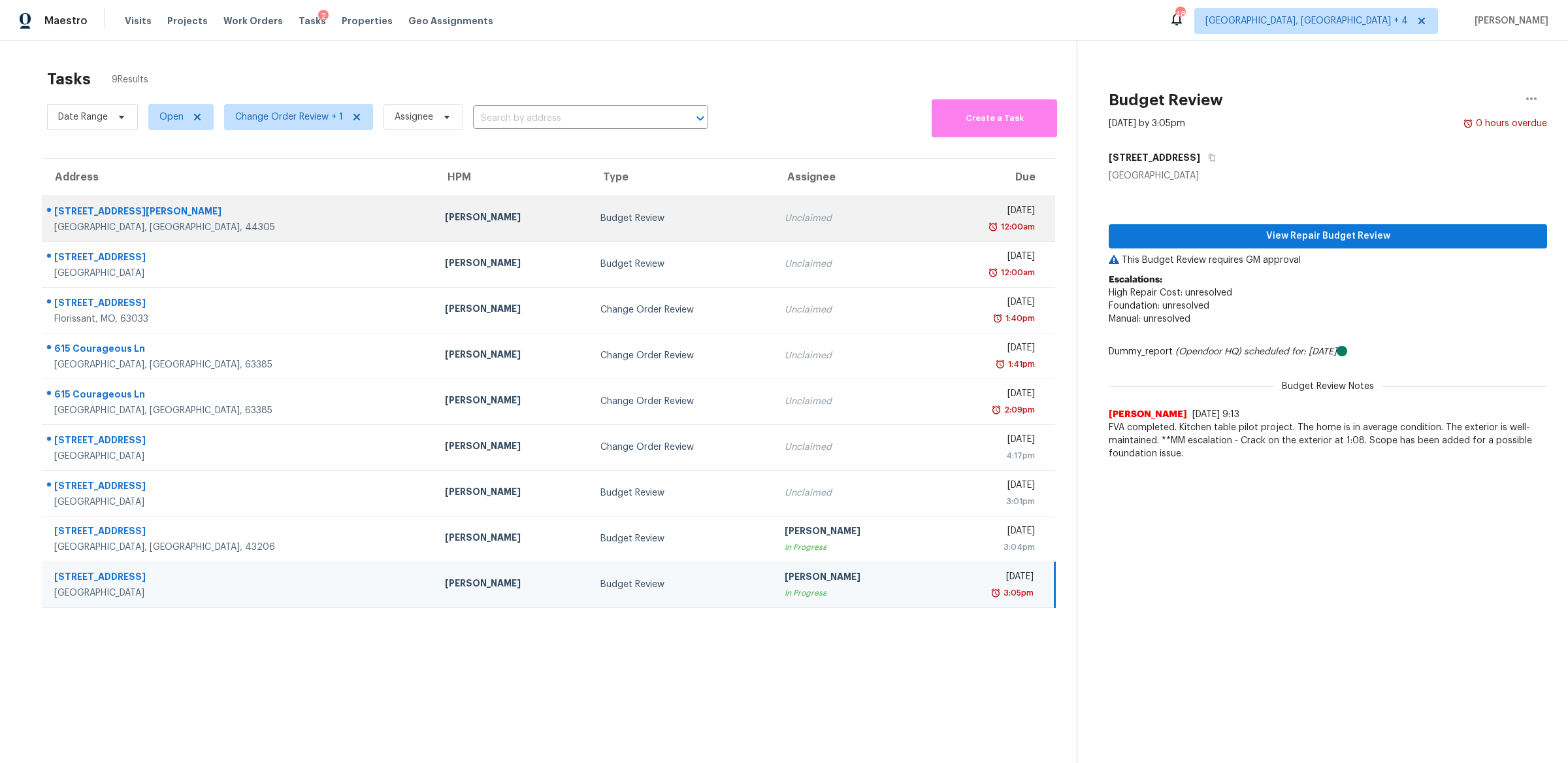
click at [782, 232] on td "Unclaimed" at bounding box center [851, 218] width 155 height 46
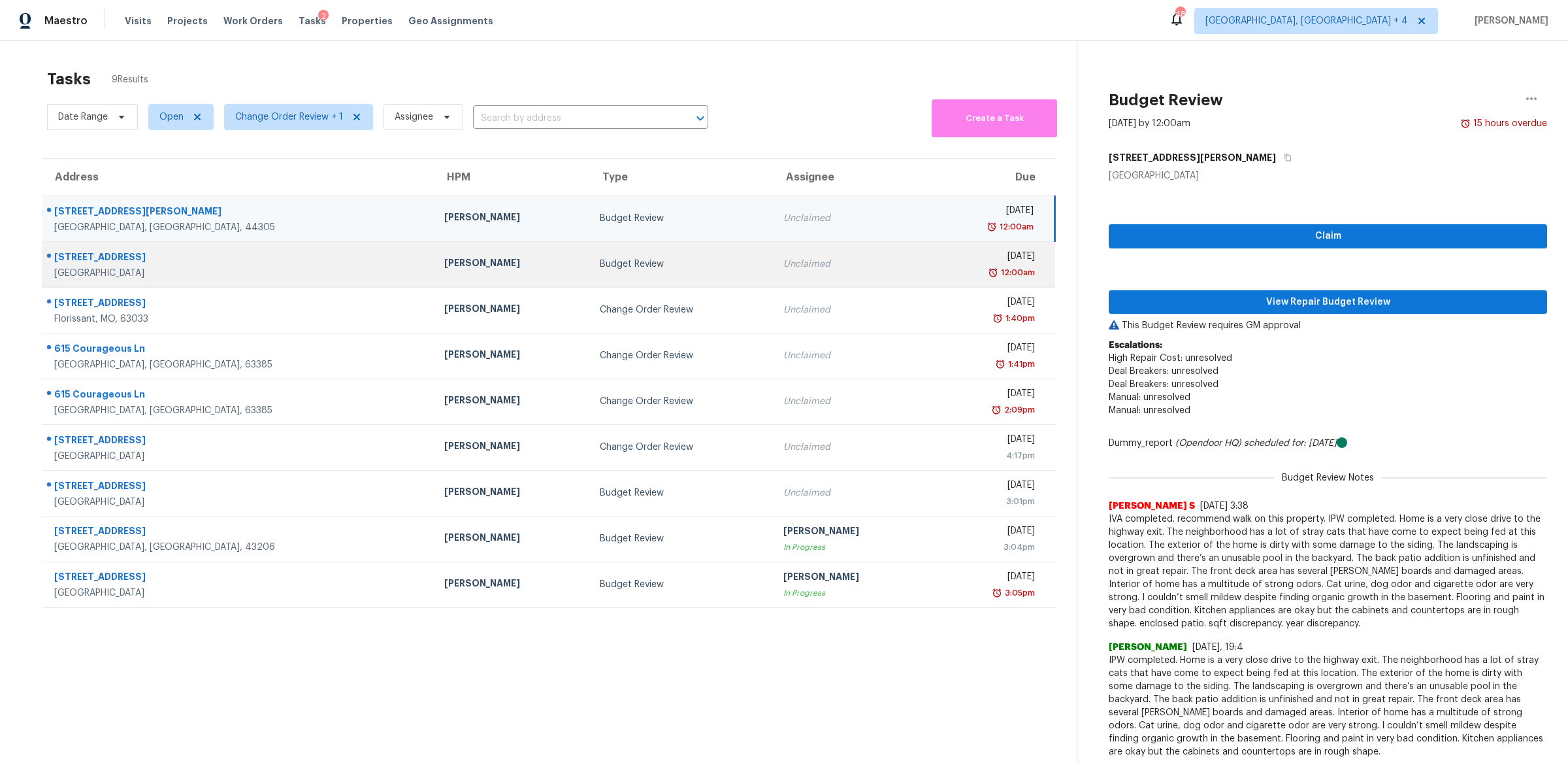
click at [784, 273] on td "Unclaimed" at bounding box center [851, 265] width 155 height 46
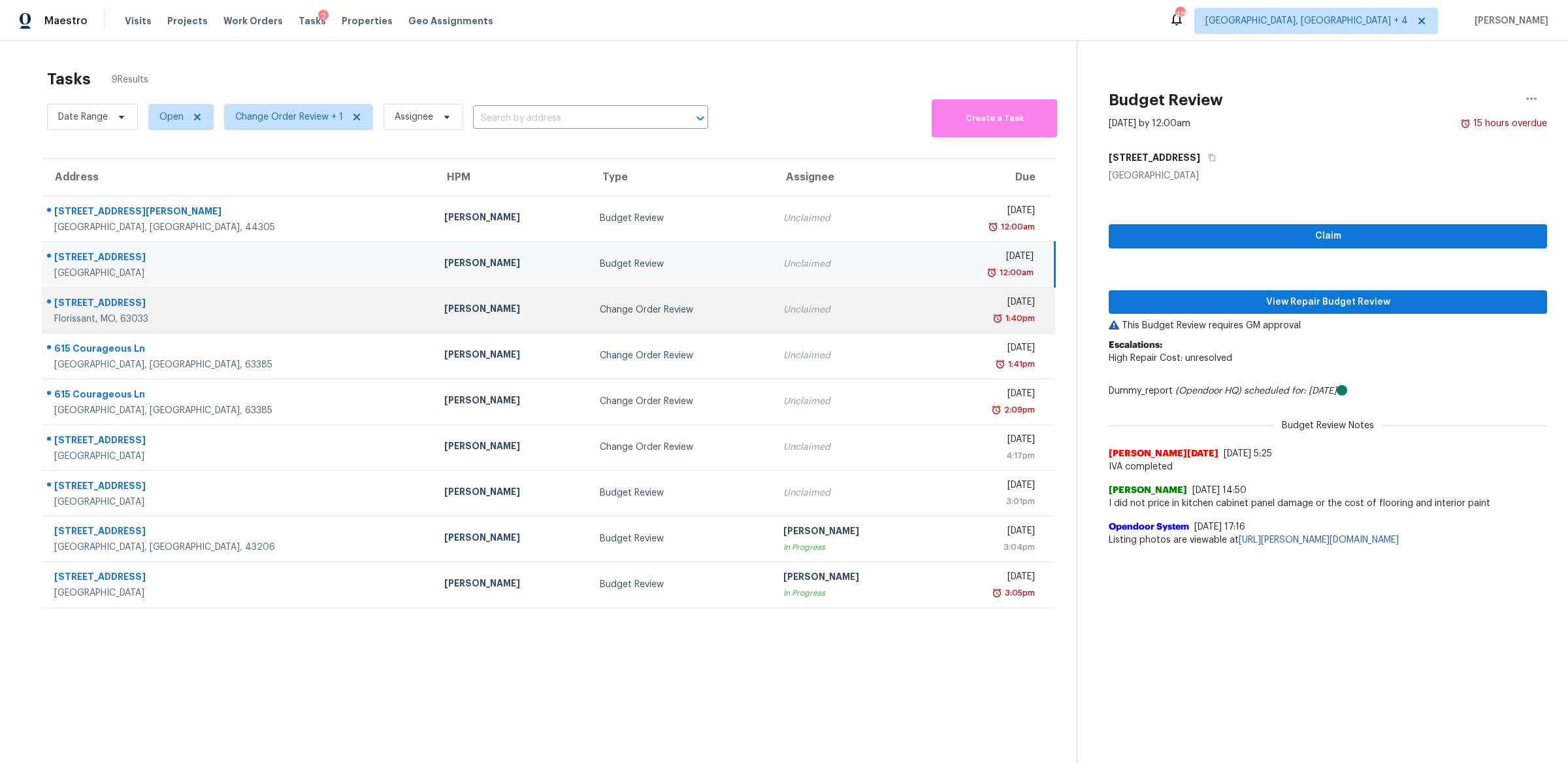
click at [798, 314] on div "Unclaimed" at bounding box center [851, 309] width 135 height 13
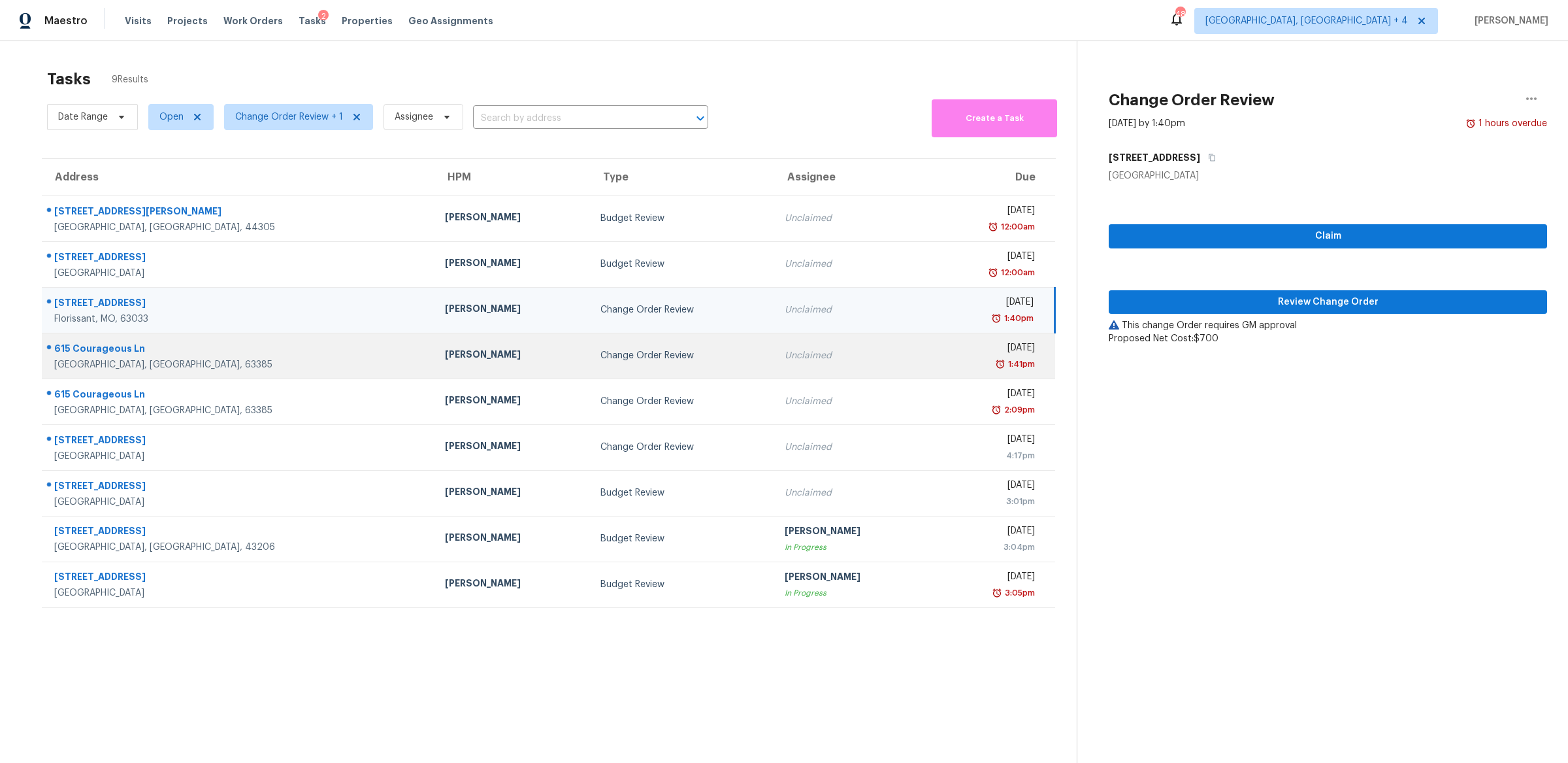
click at [802, 352] on div "Unclaimed" at bounding box center [852, 355] width 135 height 13
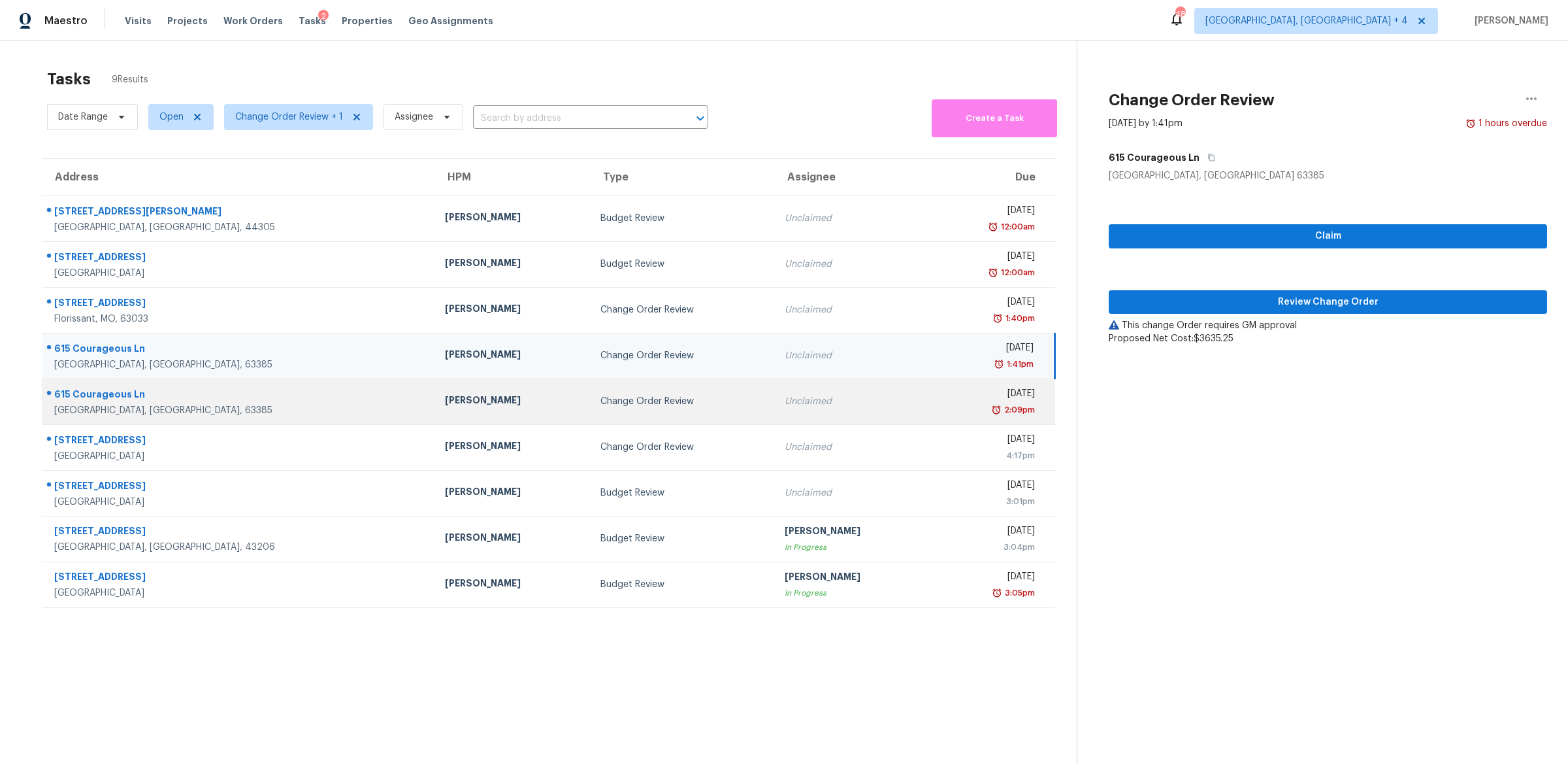
click at [828, 395] on div "Unclaimed" at bounding box center [852, 401] width 135 height 13
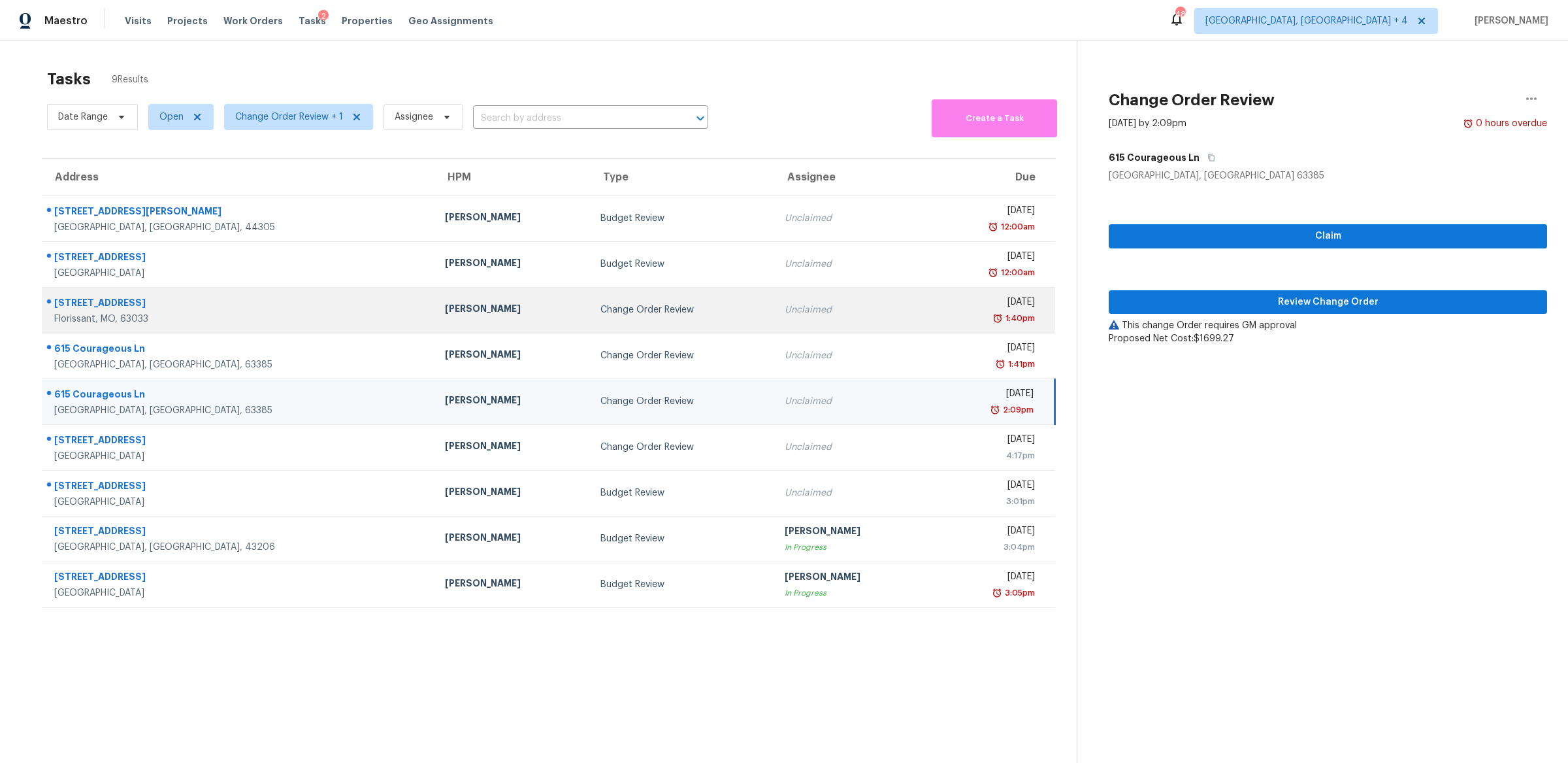
click at [940, 306] on div "[DATE]" at bounding box center [987, 303] width 95 height 16
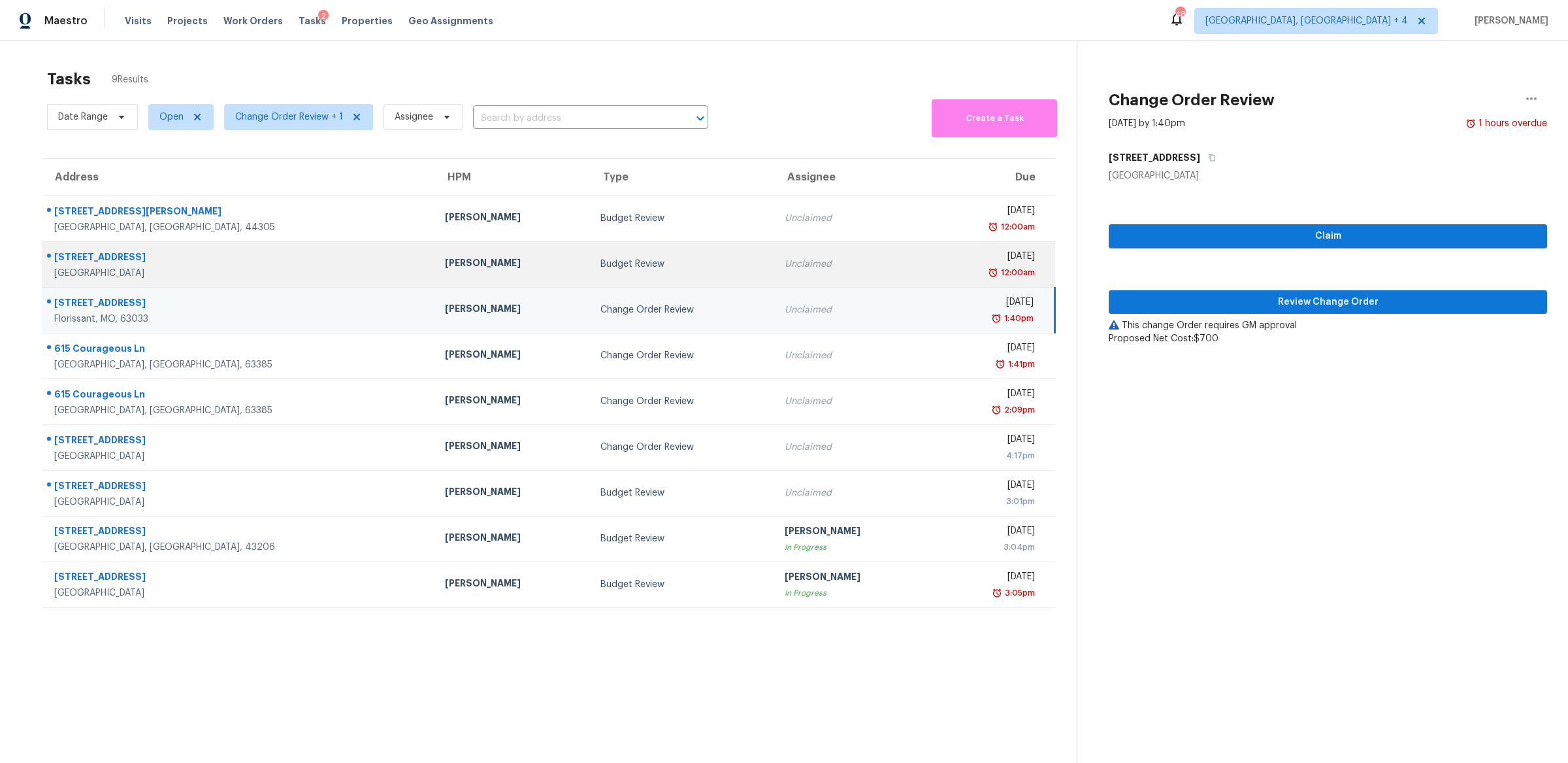
click at [940, 271] on div "12:00am" at bounding box center [987, 272] width 95 height 13
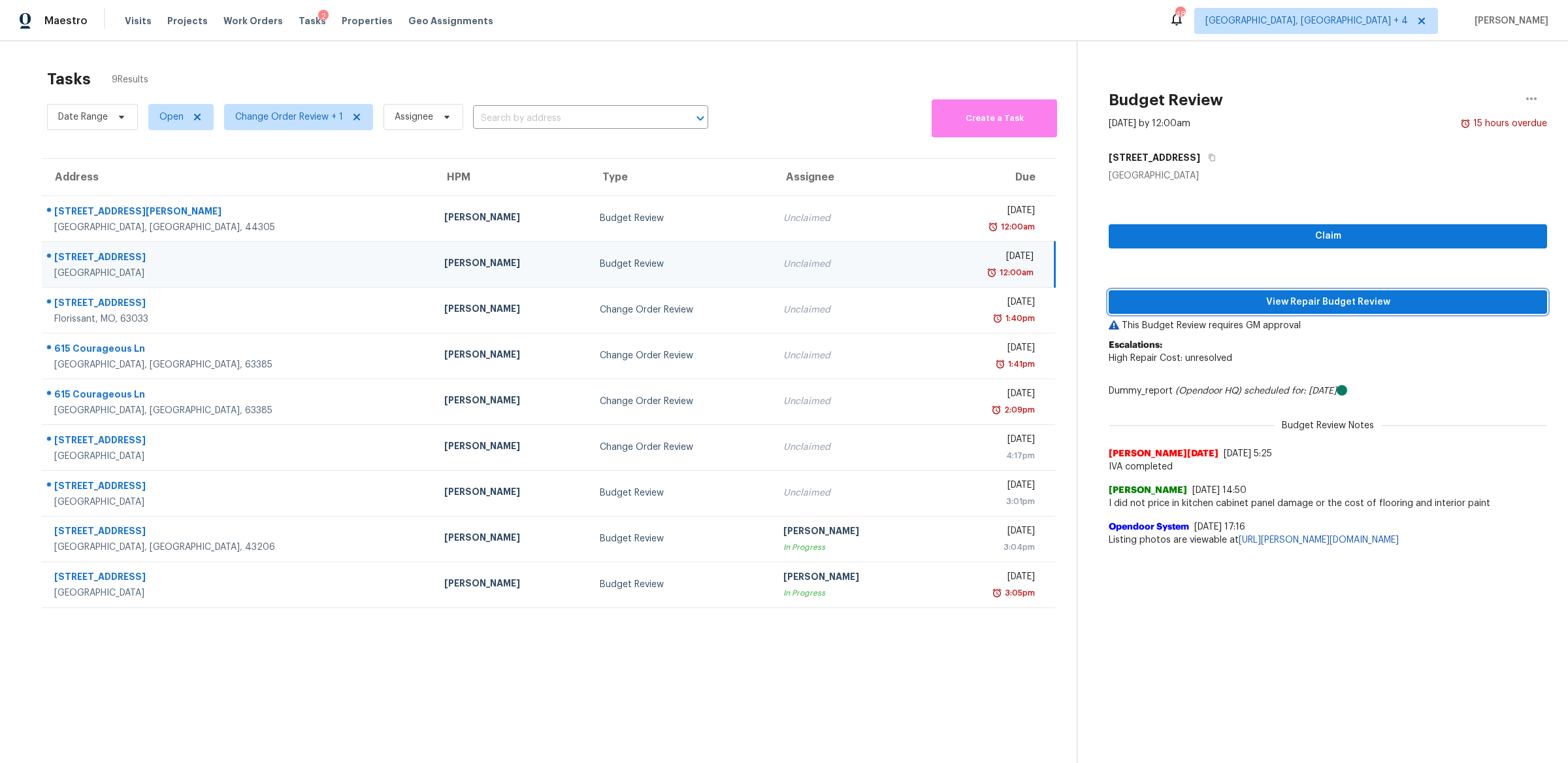
click at [1189, 301] on span "View Repair Budget Review" at bounding box center [1327, 302] width 417 height 16
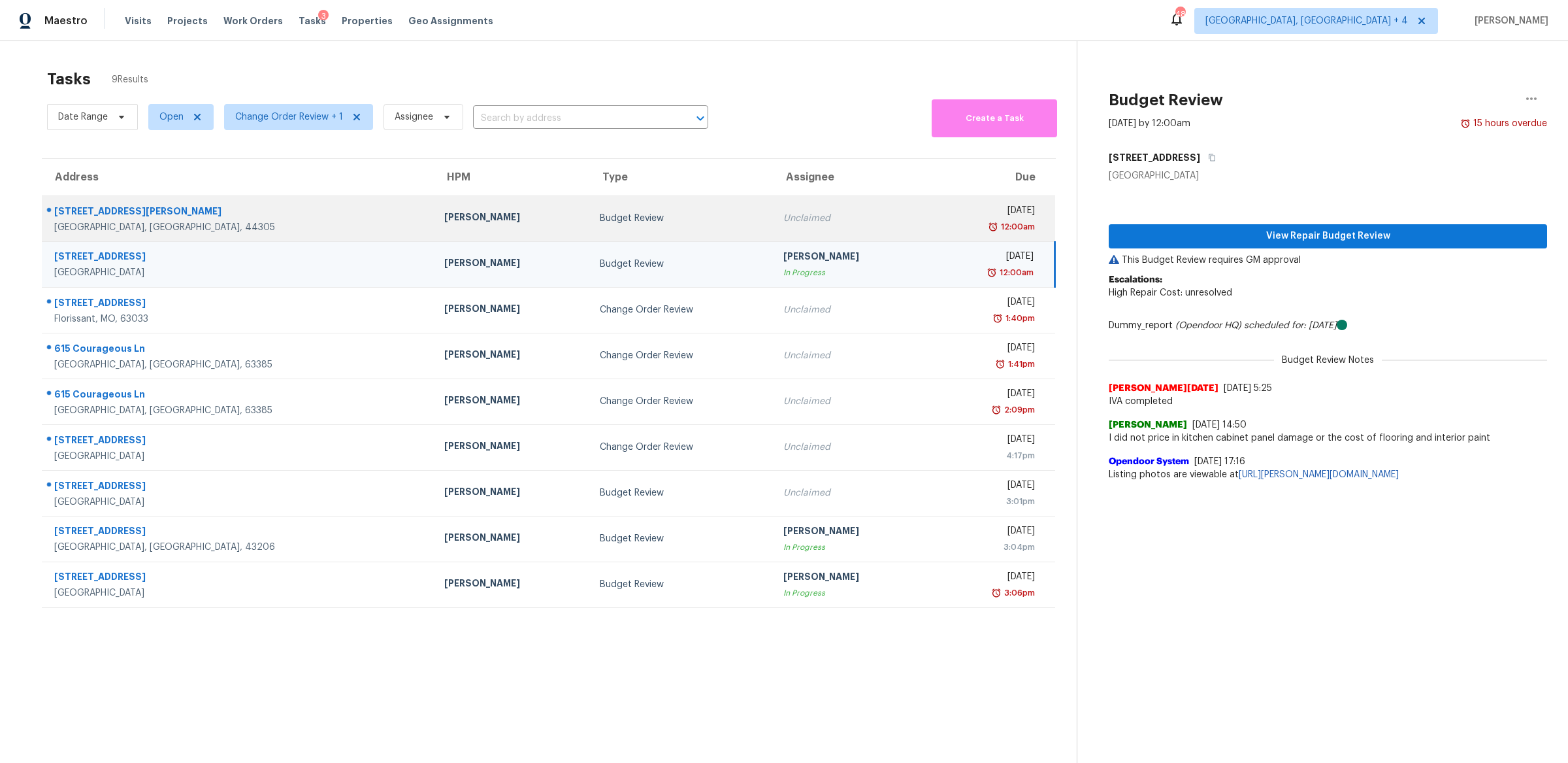
click at [822, 219] on div "Unclaimed" at bounding box center [851, 218] width 135 height 13
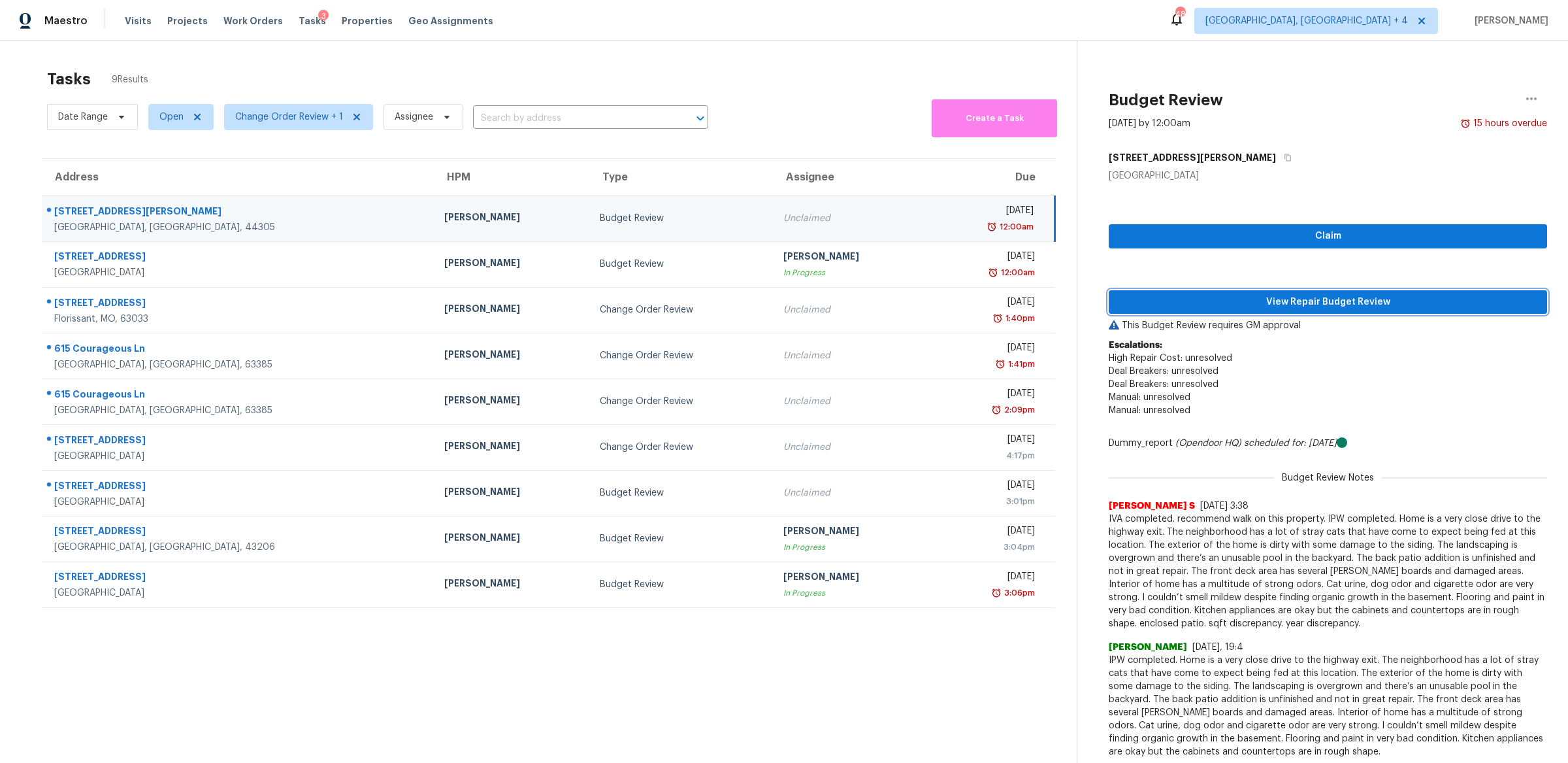
click at [1204, 299] on span "View Repair Budget Review" at bounding box center [1327, 302] width 417 height 16
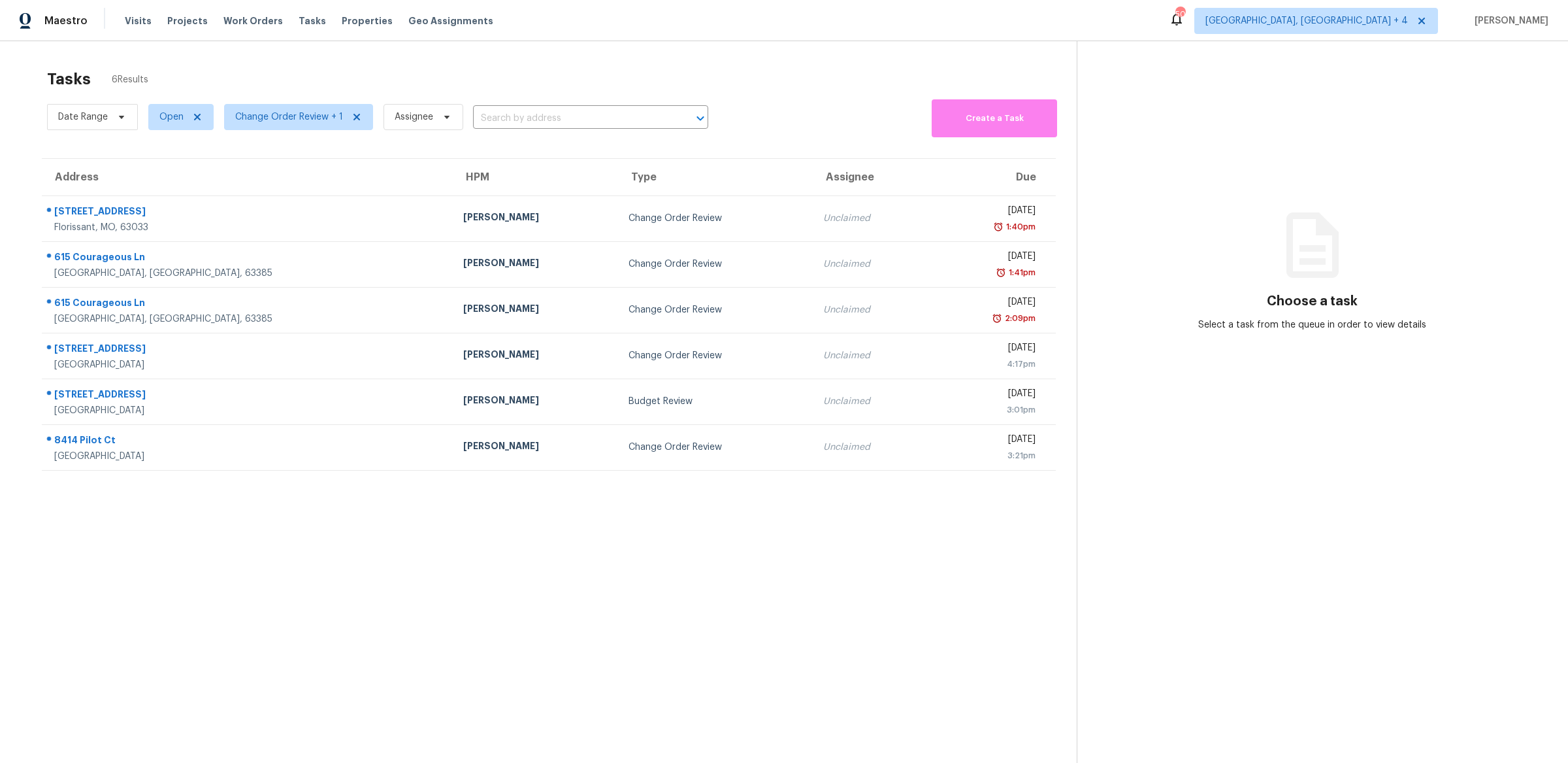
click at [572, 492] on section "Tasks 6 Results Date Range Open Change Order Review + 1 Assignee ​ Create a Tas…" at bounding box center [549, 433] width 1056 height 742
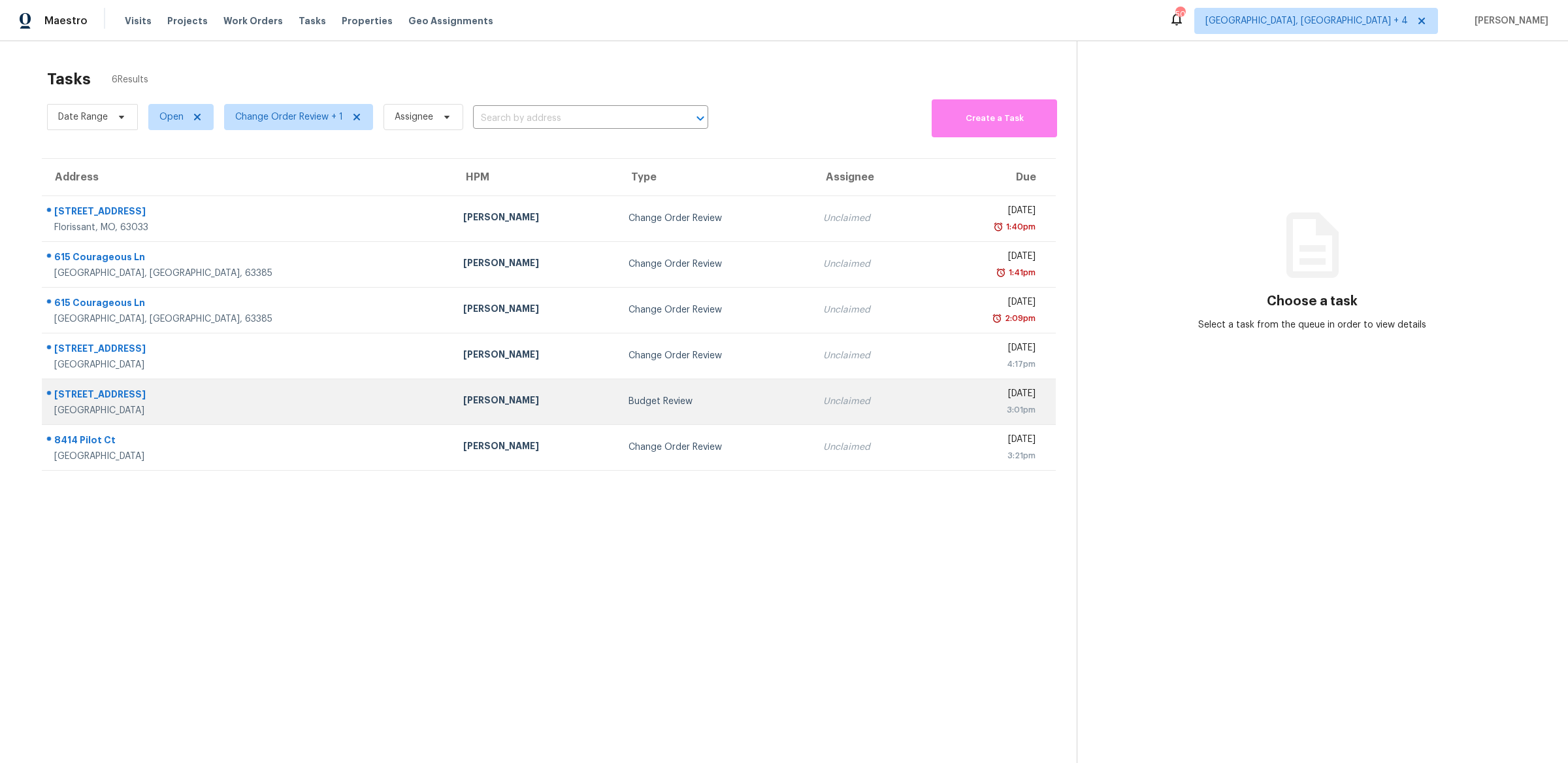
click at [629, 397] on div "Budget Review" at bounding box center [716, 401] width 174 height 13
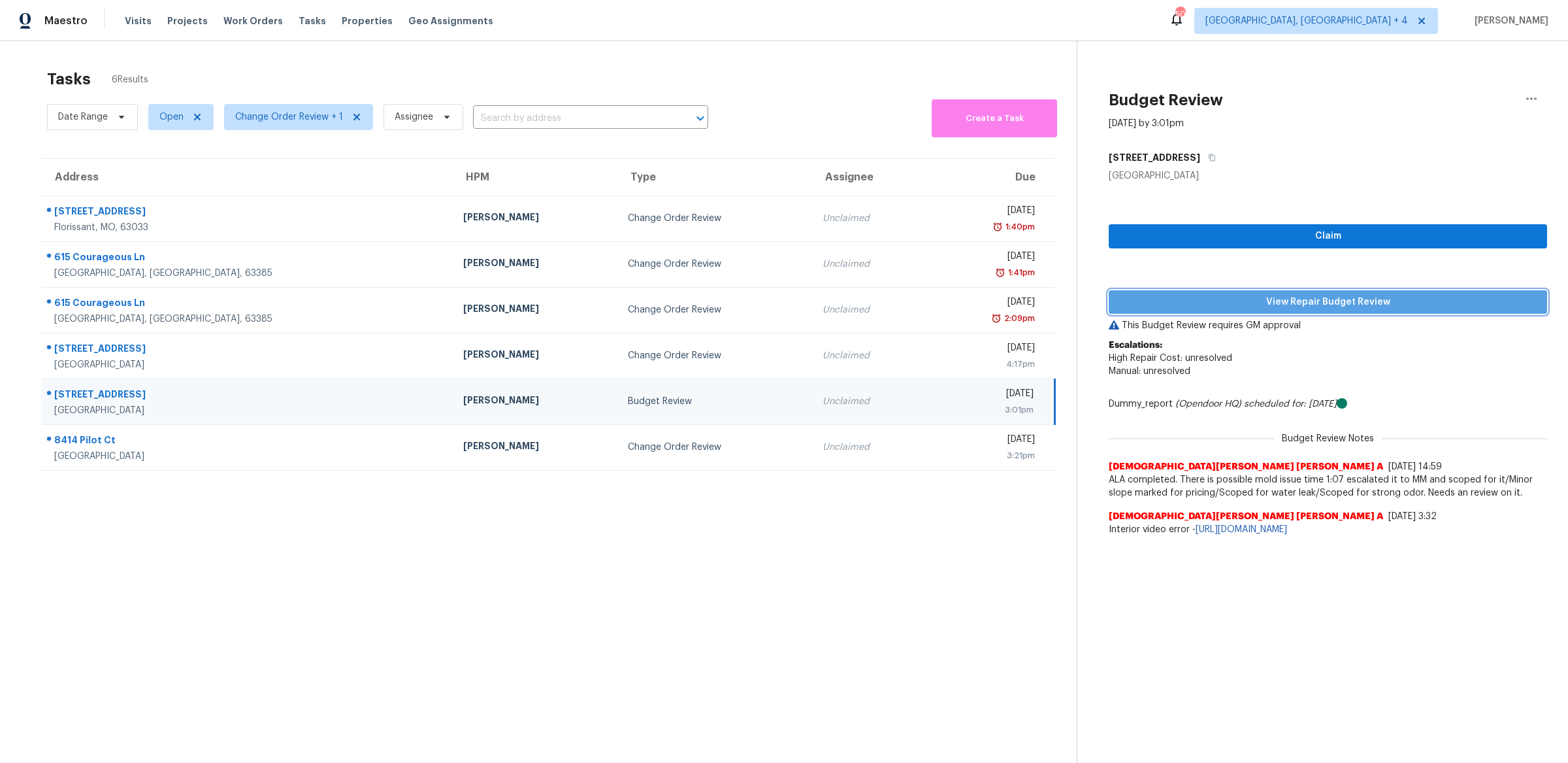
click at [1187, 300] on span "View Repair Budget Review" at bounding box center [1327, 302] width 417 height 16
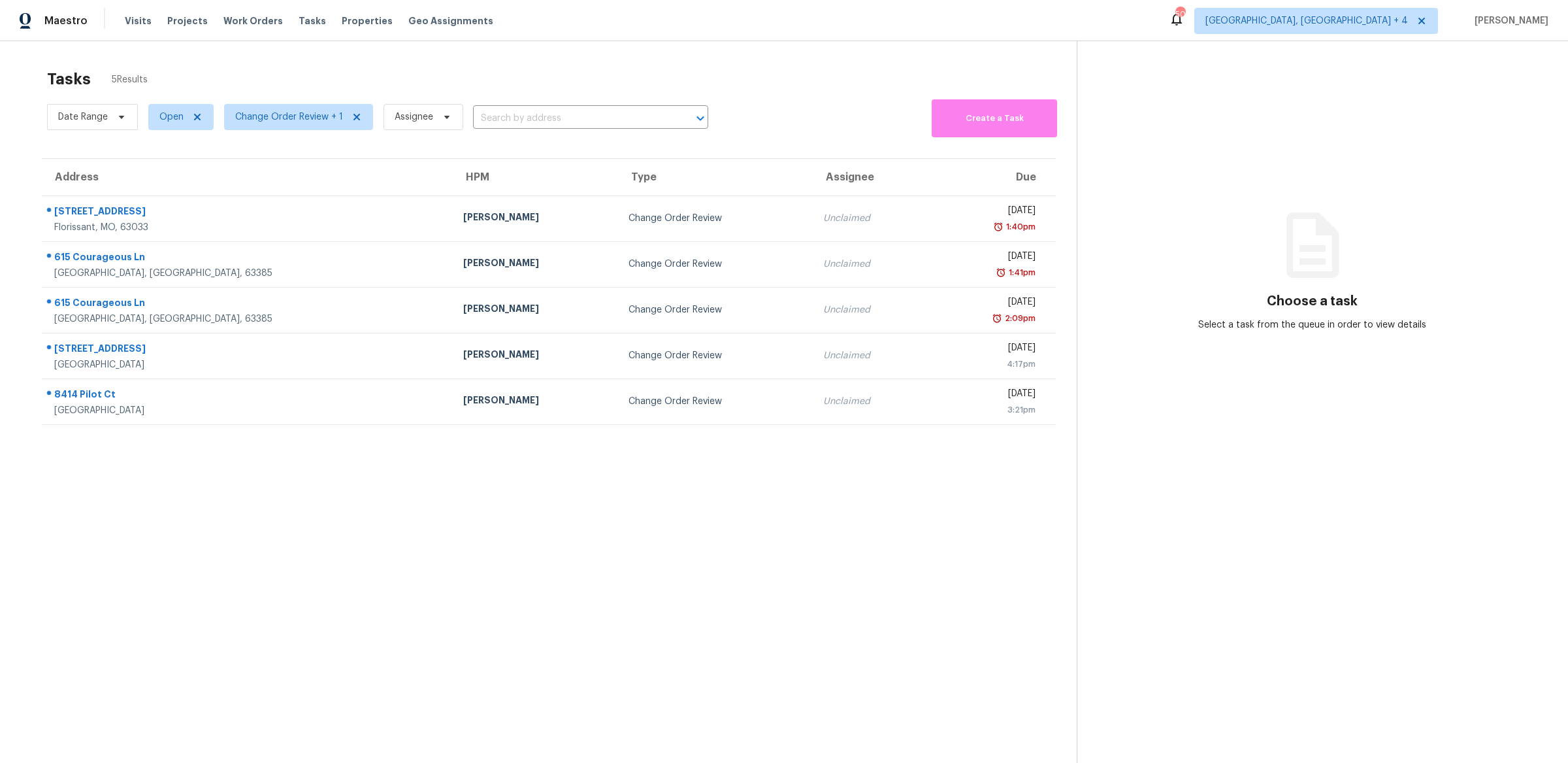
click at [322, 585] on section "Tasks 5 Results Date Range Open Change Order Review + 1 Assignee ​ Create a Tas…" at bounding box center [549, 433] width 1056 height 742
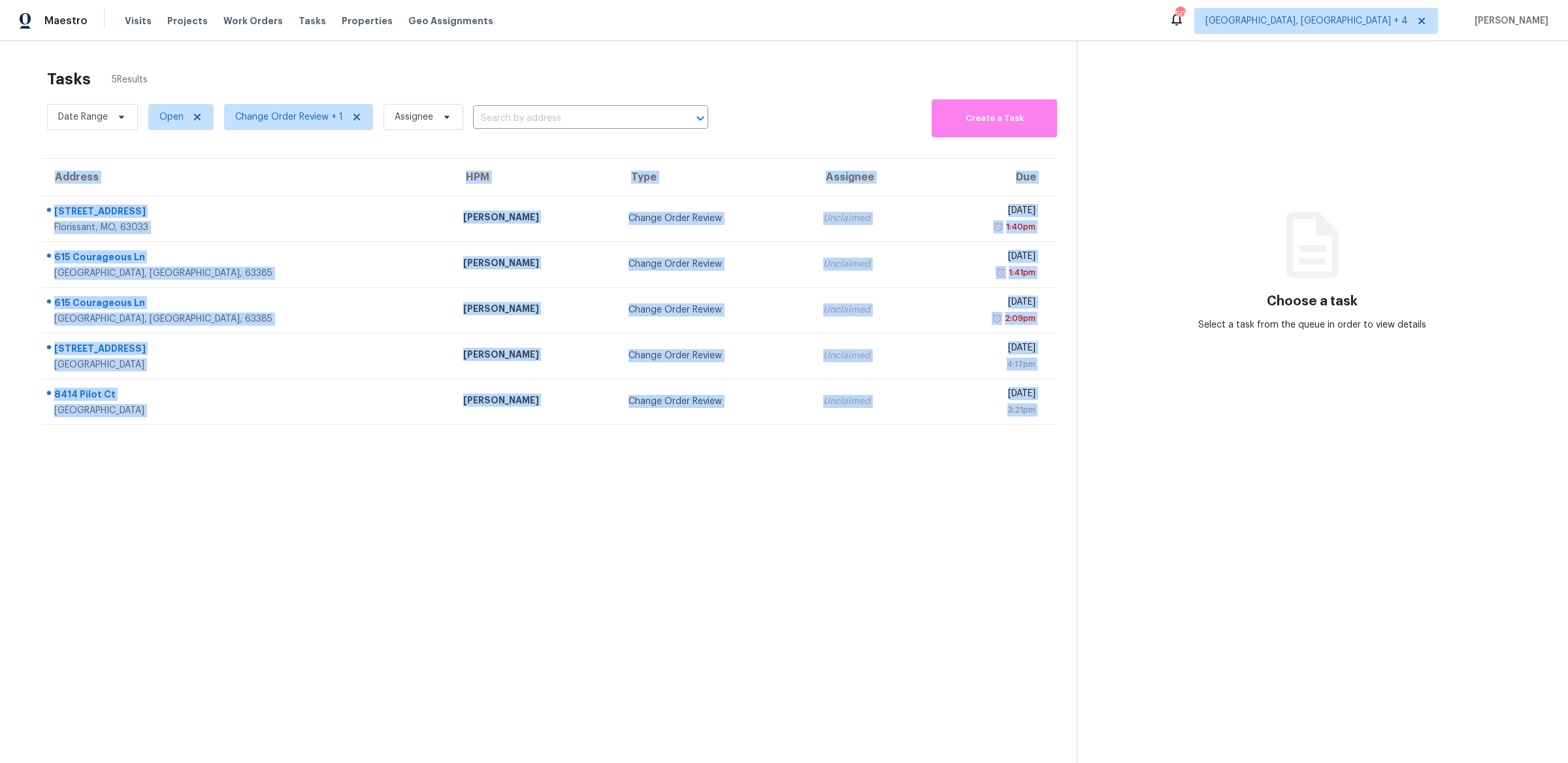
click at [322, 584] on section "Tasks 5 Results Date Range Open Change Order Review + 1 Assignee ​ Create a Tas…" at bounding box center [549, 433] width 1056 height 742
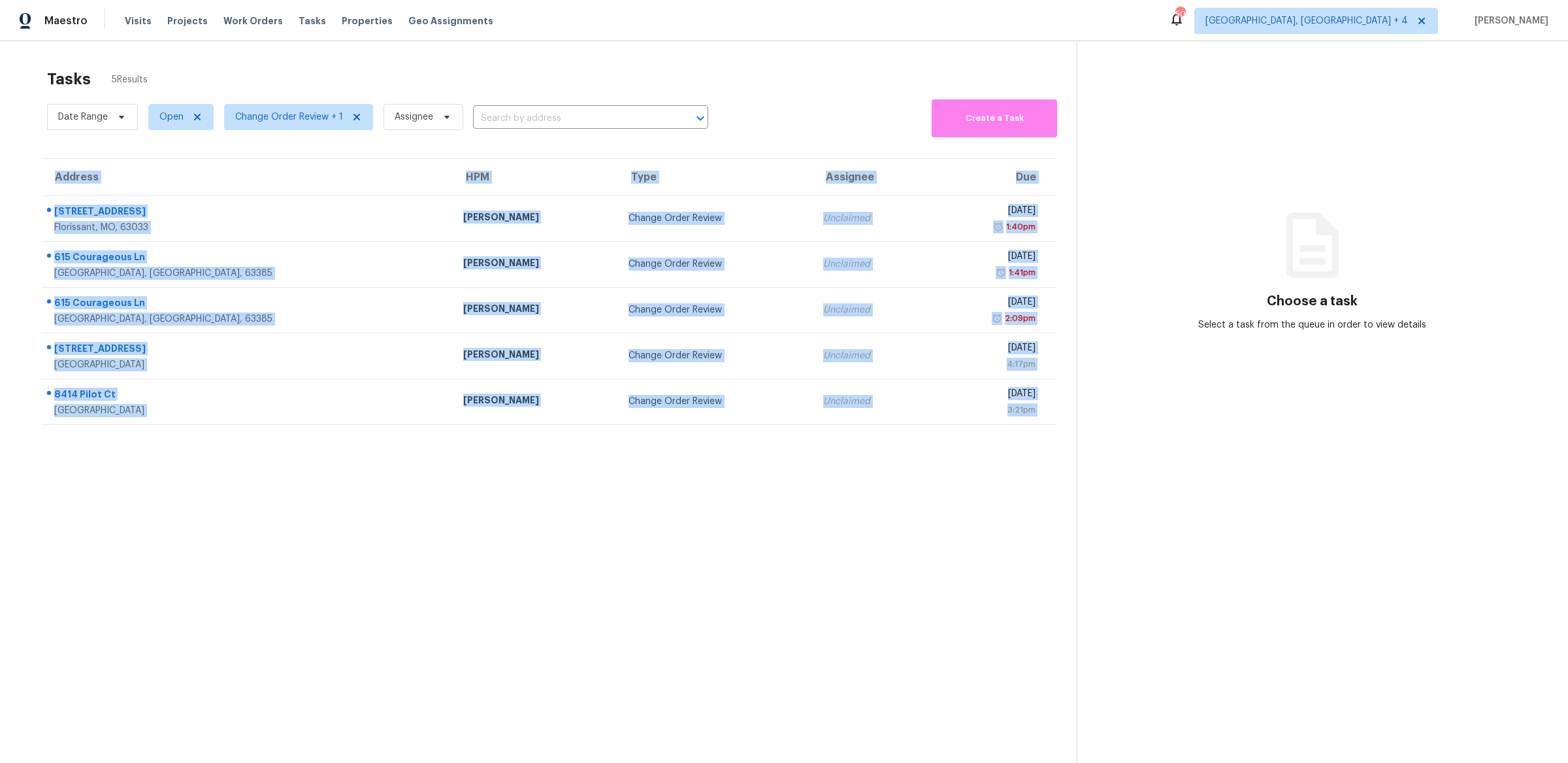
click at [322, 584] on section "Tasks 5 Results Date Range Open Change Order Review + 1 Assignee ​ Create a Tas…" at bounding box center [549, 433] width 1056 height 742
click at [322, 583] on section "Tasks 5 Results Date Range Open Change Order Review + 1 Assignee ​ Create a Tas…" at bounding box center [549, 433] width 1056 height 742
